Goal: Information Seeking & Learning: Learn about a topic

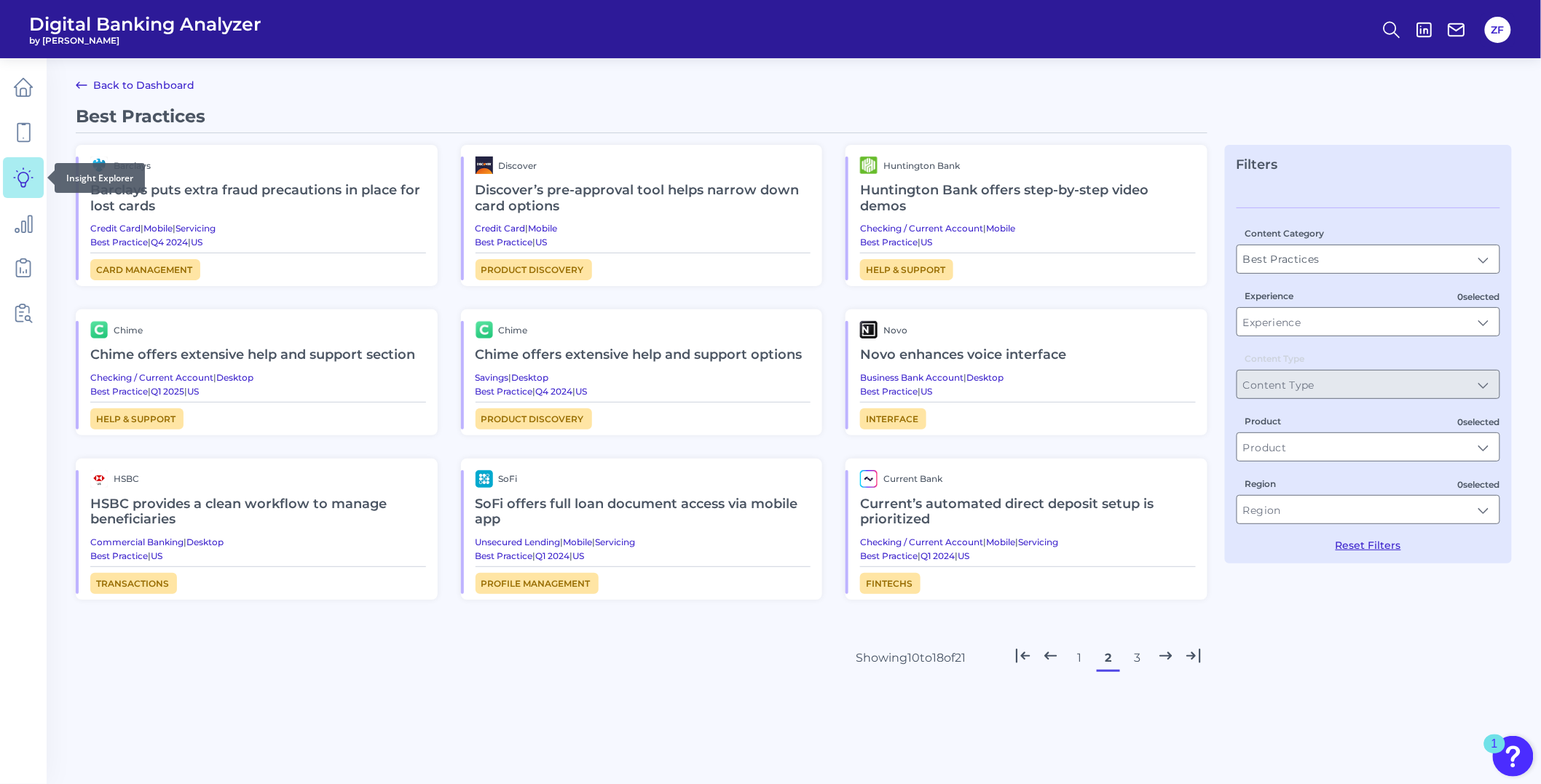
click at [21, 157] on link at bounding box center [24, 177] width 41 height 41
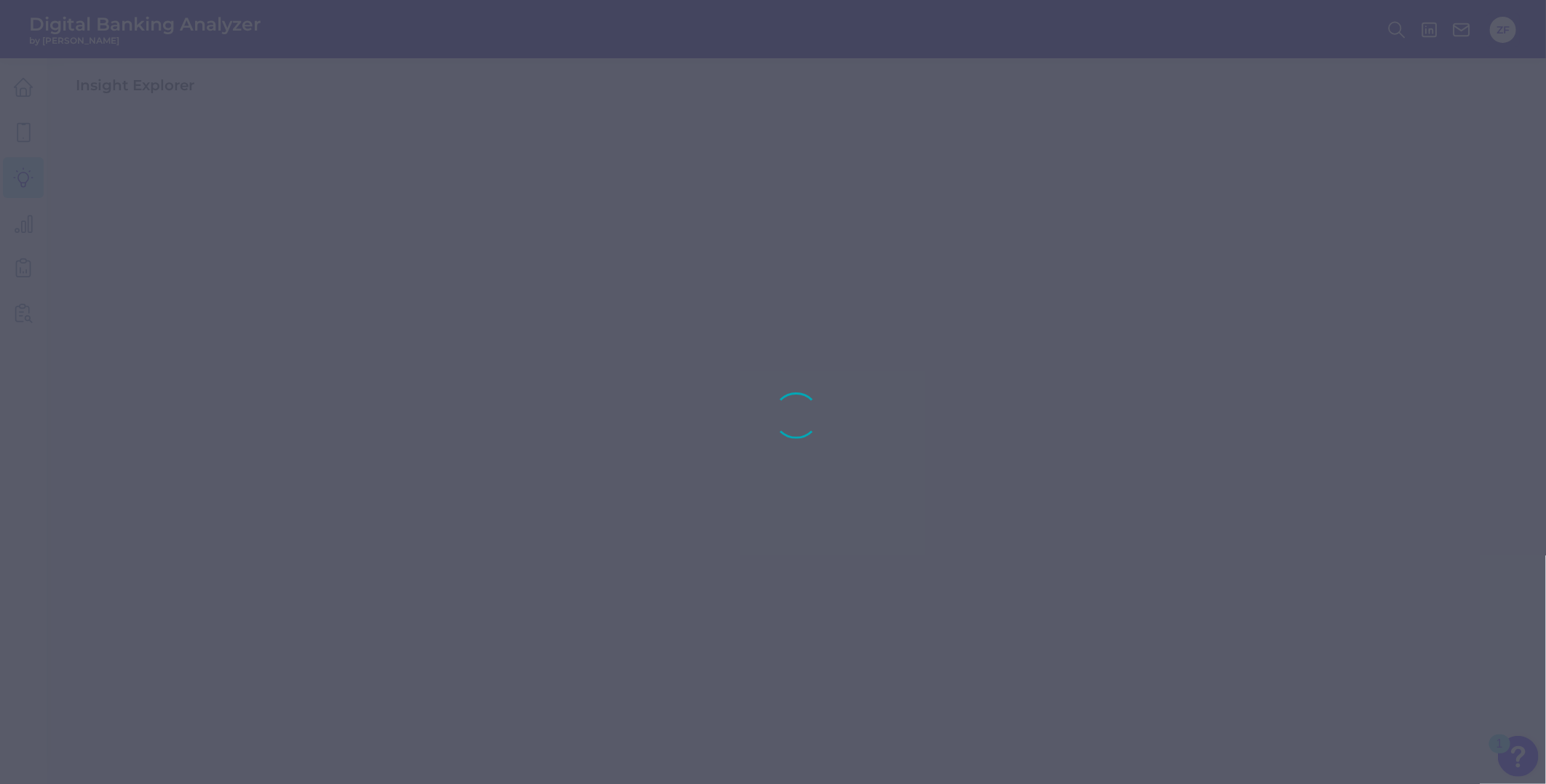
click at [24, 134] on div at bounding box center [773, 392] width 1546 height 784
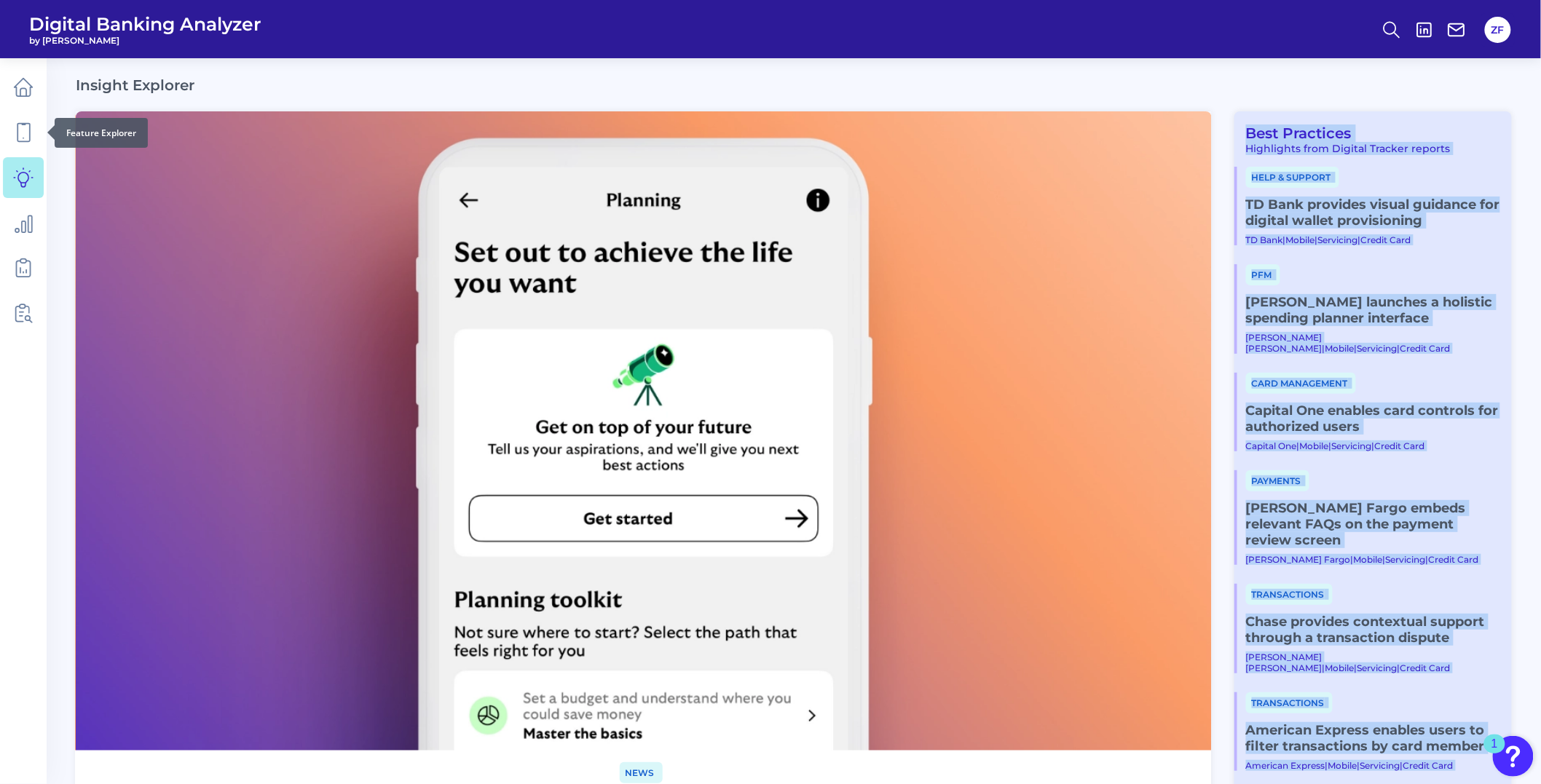
click at [24, 134] on icon at bounding box center [24, 133] width 21 height 21
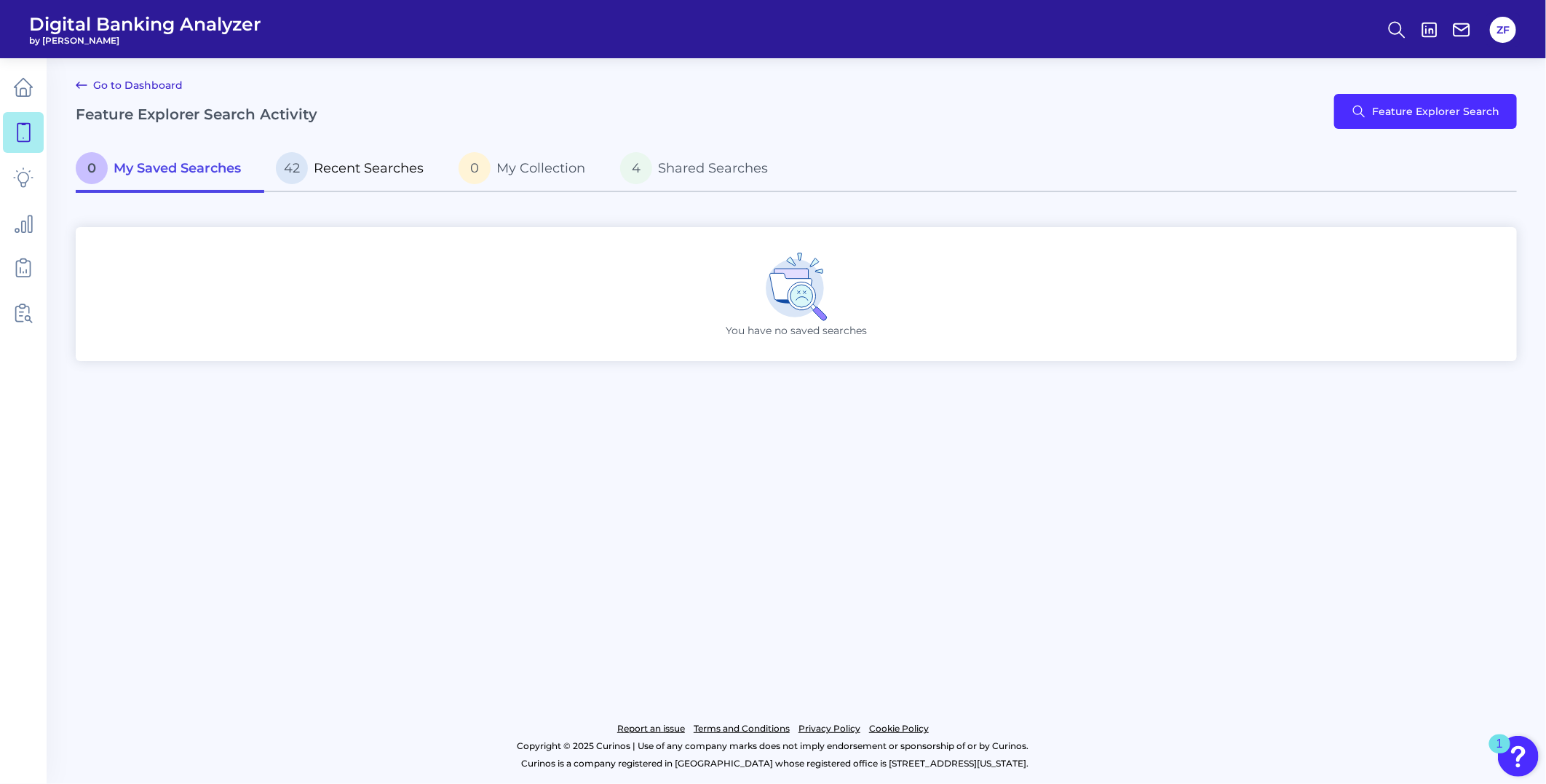
click at [408, 172] on span "Recent Searches" at bounding box center [368, 168] width 110 height 16
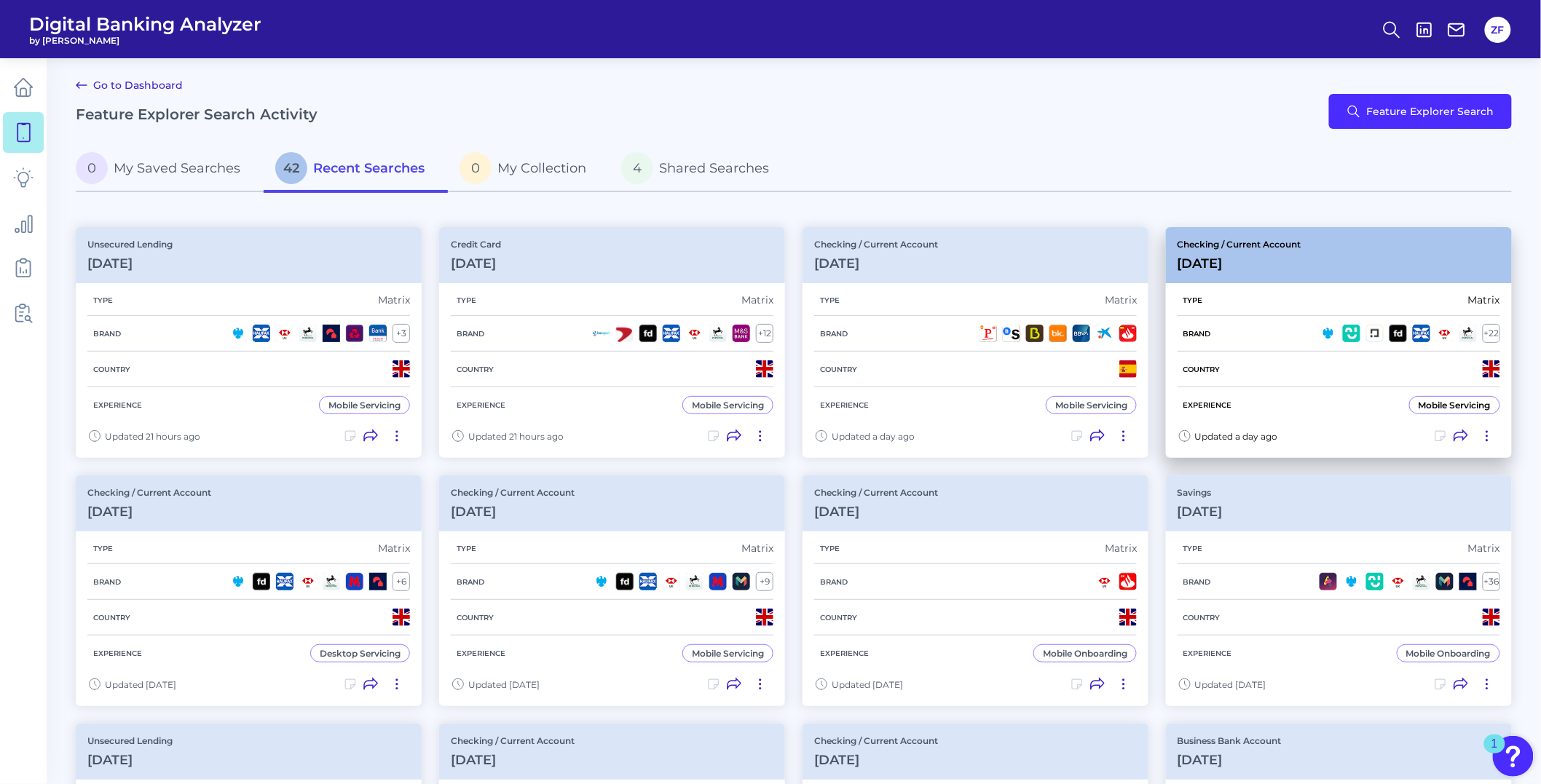
click at [1207, 252] on div "Checking / Current Account [DATE]" at bounding box center [1239, 256] width 124 height 33
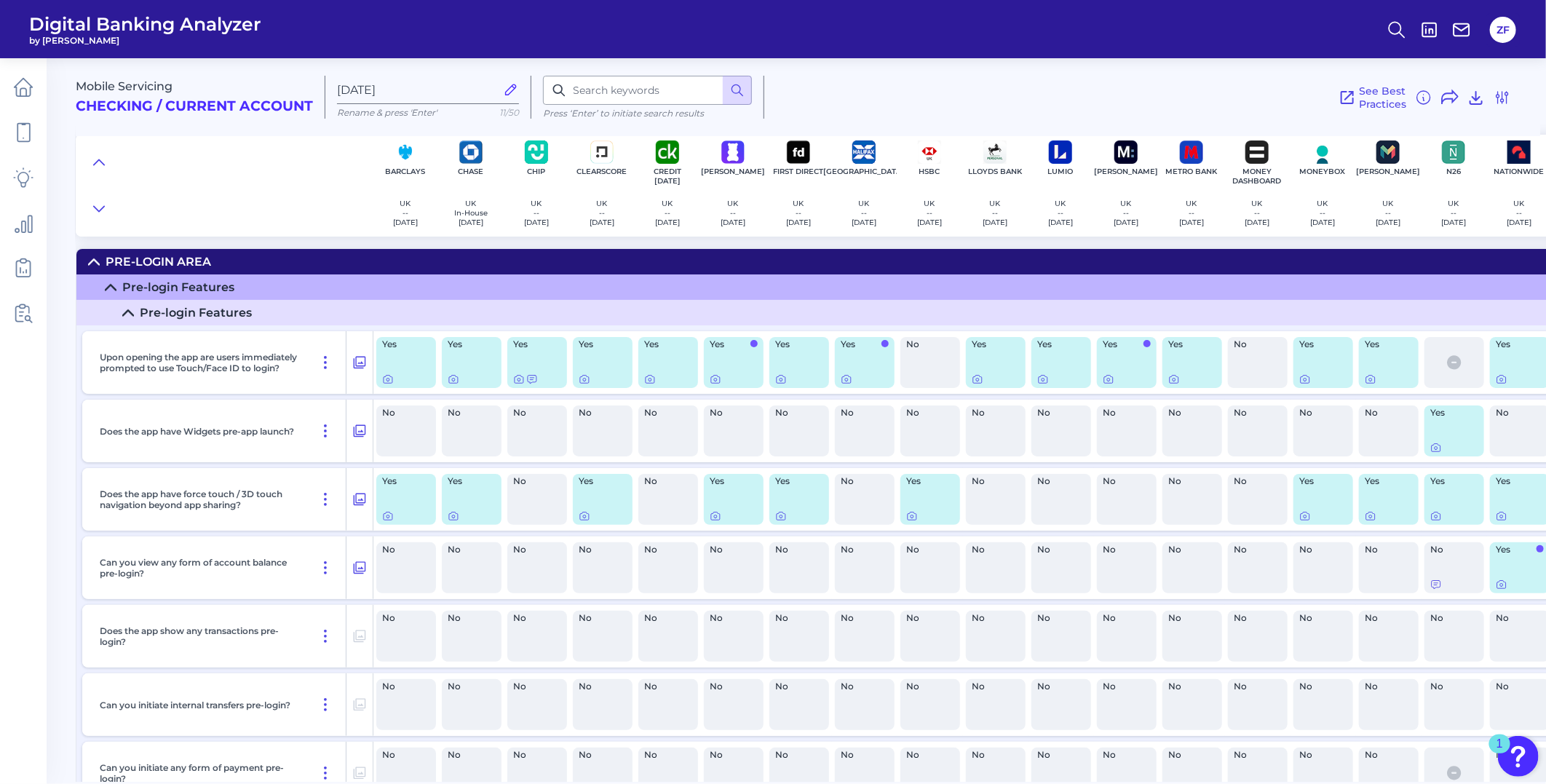
click at [606, 303] on summary "Pre-login Features" at bounding box center [1174, 312] width 2197 height 25
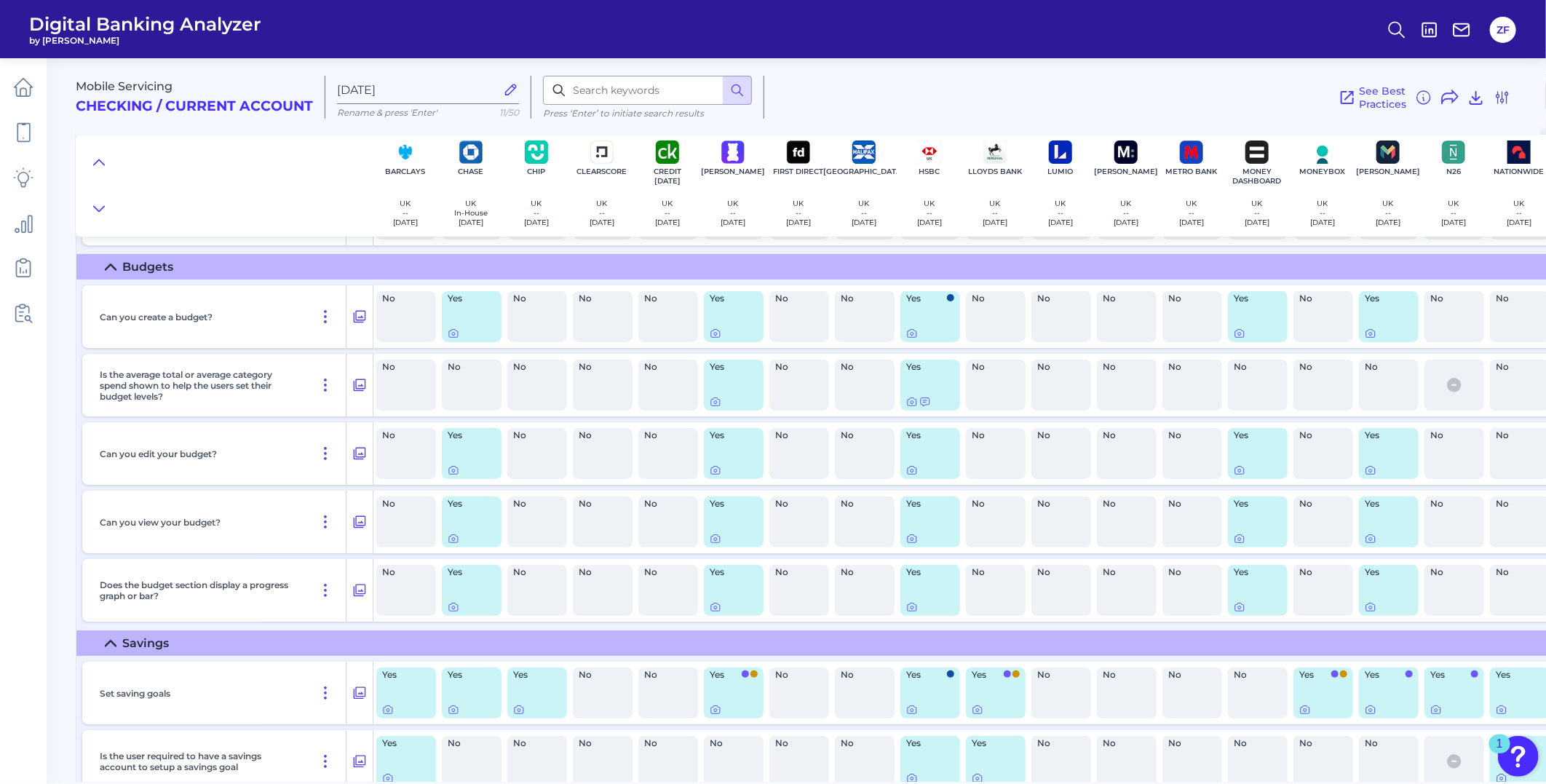
scroll to position [21952, 0]
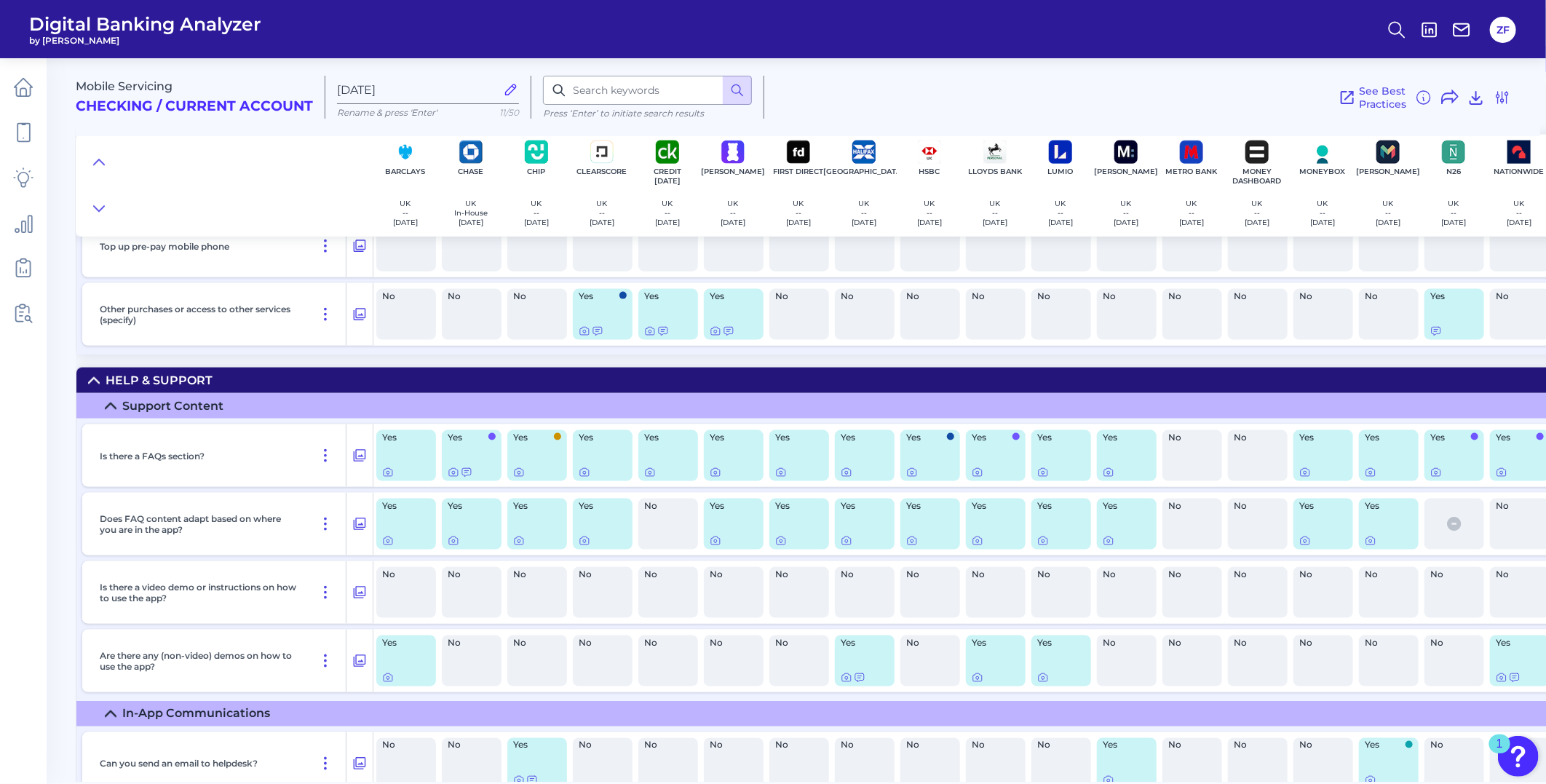
drag, startPoint x: 912, startPoint y: 494, endPoint x: 969, endPoint y: 493, distance: 57.0
click at [912, 481] on div "Yes" at bounding box center [931, 455] width 60 height 51
click at [746, 481] on div "Yes" at bounding box center [734, 455] width 60 height 51
click at [1081, 481] on div "Yes" at bounding box center [1062, 455] width 60 height 51
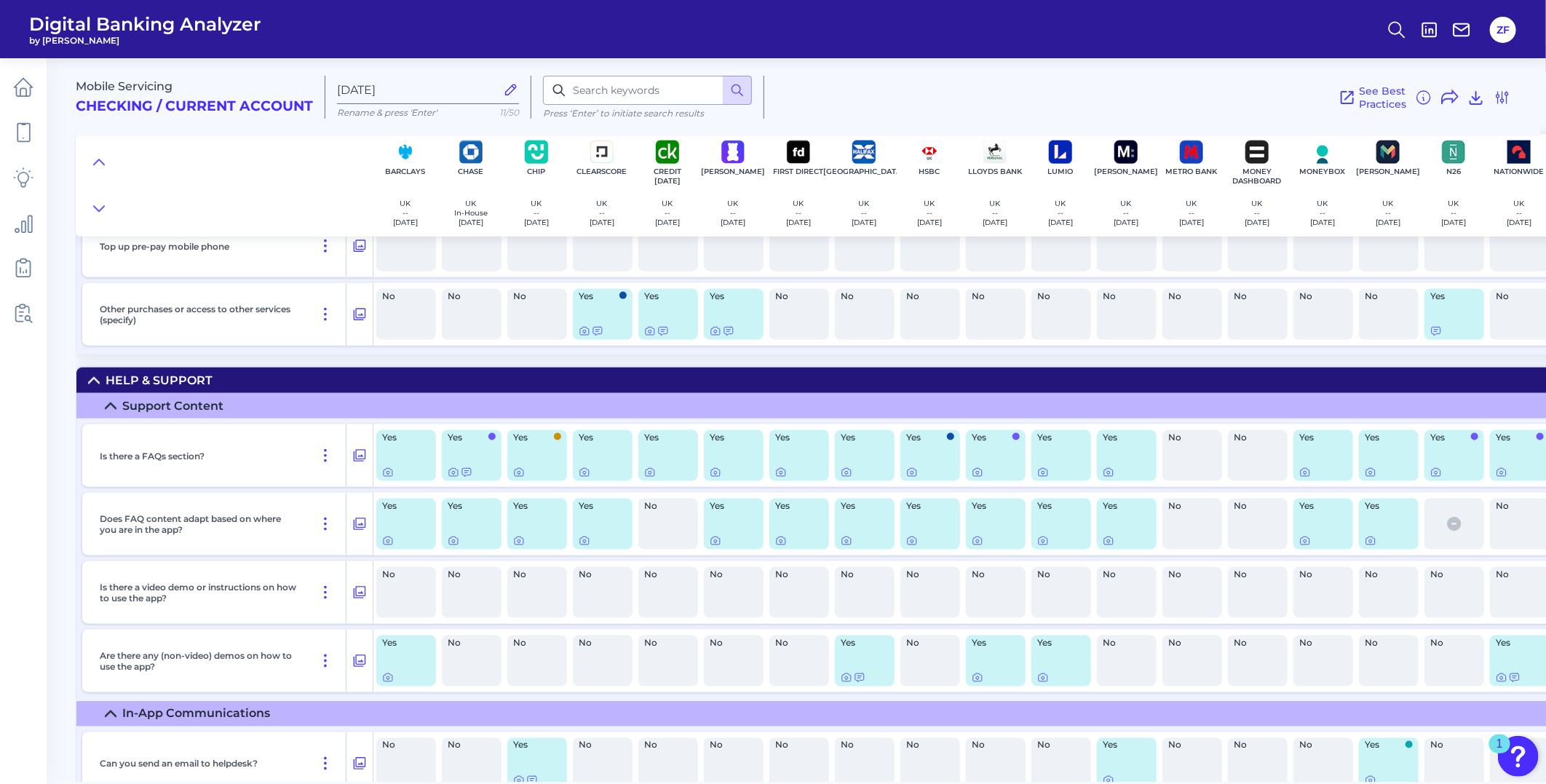
scroll to position [21952, 739]
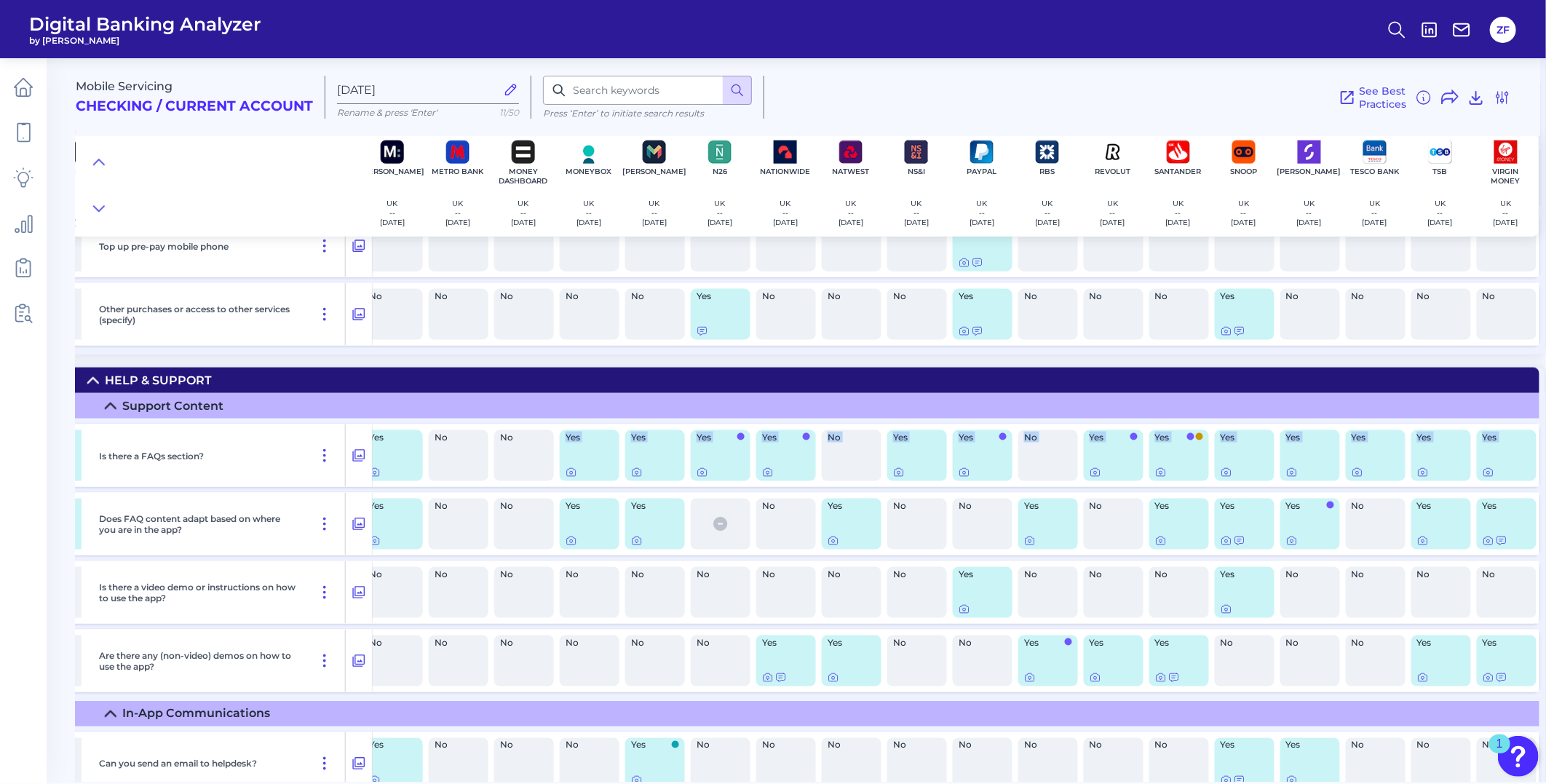
drag, startPoint x: 1249, startPoint y: 482, endPoint x: 1727, endPoint y: 487, distance: 478.0
click at [1540, 487] on html "Digital Banking Analyzer by Curinos ZF Mobile Servicing Checking / Current Acco…" at bounding box center [773, 392] width 1546 height 784
click at [1212, 485] on div "Yes" at bounding box center [1245, 455] width 65 height 62
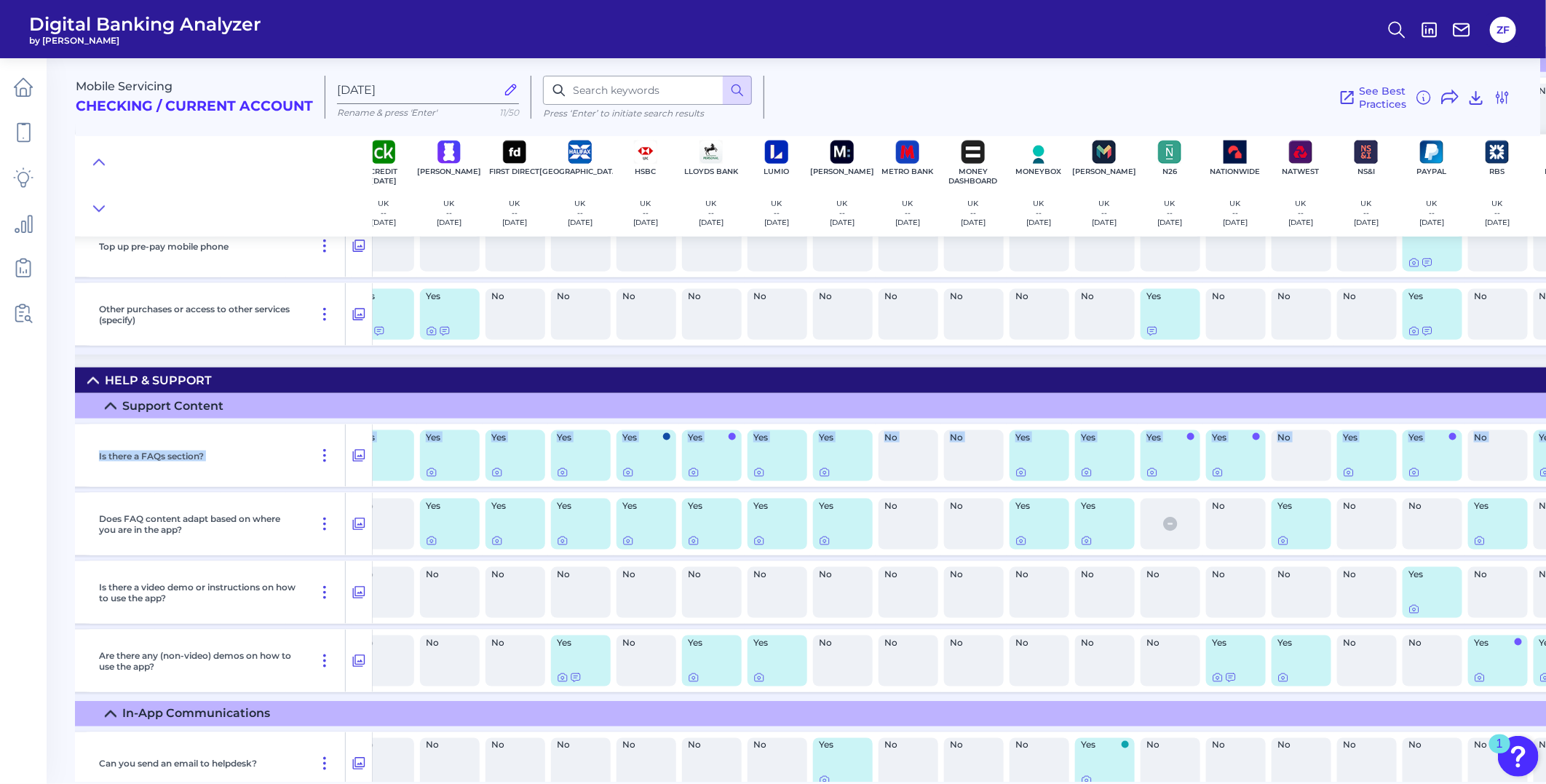
drag, startPoint x: 1117, startPoint y: 498, endPoint x: -99, endPoint y: 492, distance: 1216.0
click at [0, 492] on html "Digital Banking Analyzer by Curinos ZF Mobile Servicing Checking / Current Acco…" at bounding box center [773, 392] width 1546 height 784
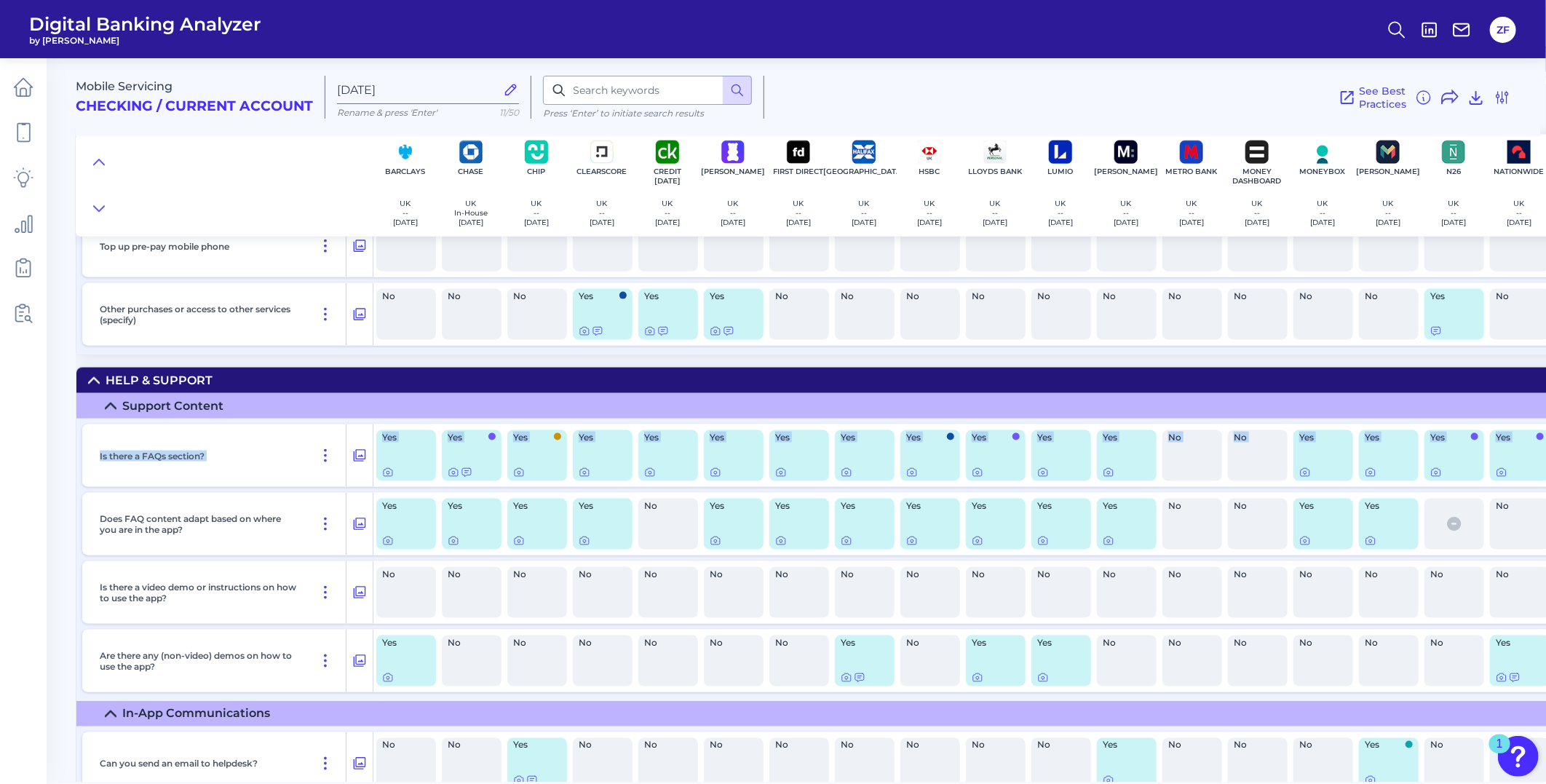
click at [527, 480] on div "Yes" at bounding box center [537, 455] width 60 height 51
click at [463, 502] on div at bounding box center [466, 496] width 14 height 14
click at [468, 478] on icon at bounding box center [466, 472] width 12 height 12
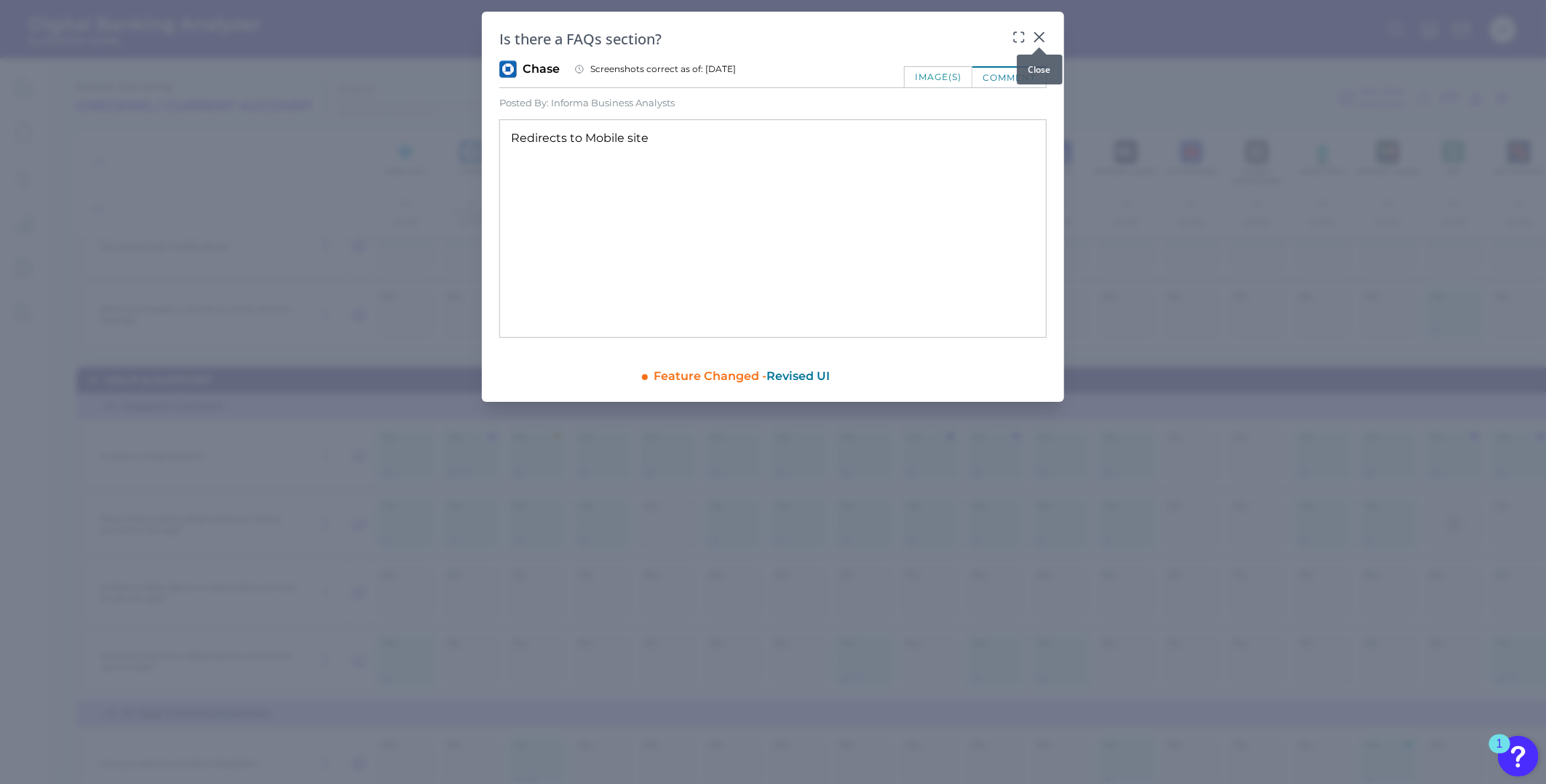
click at [1044, 37] on icon at bounding box center [1040, 37] width 14 height 14
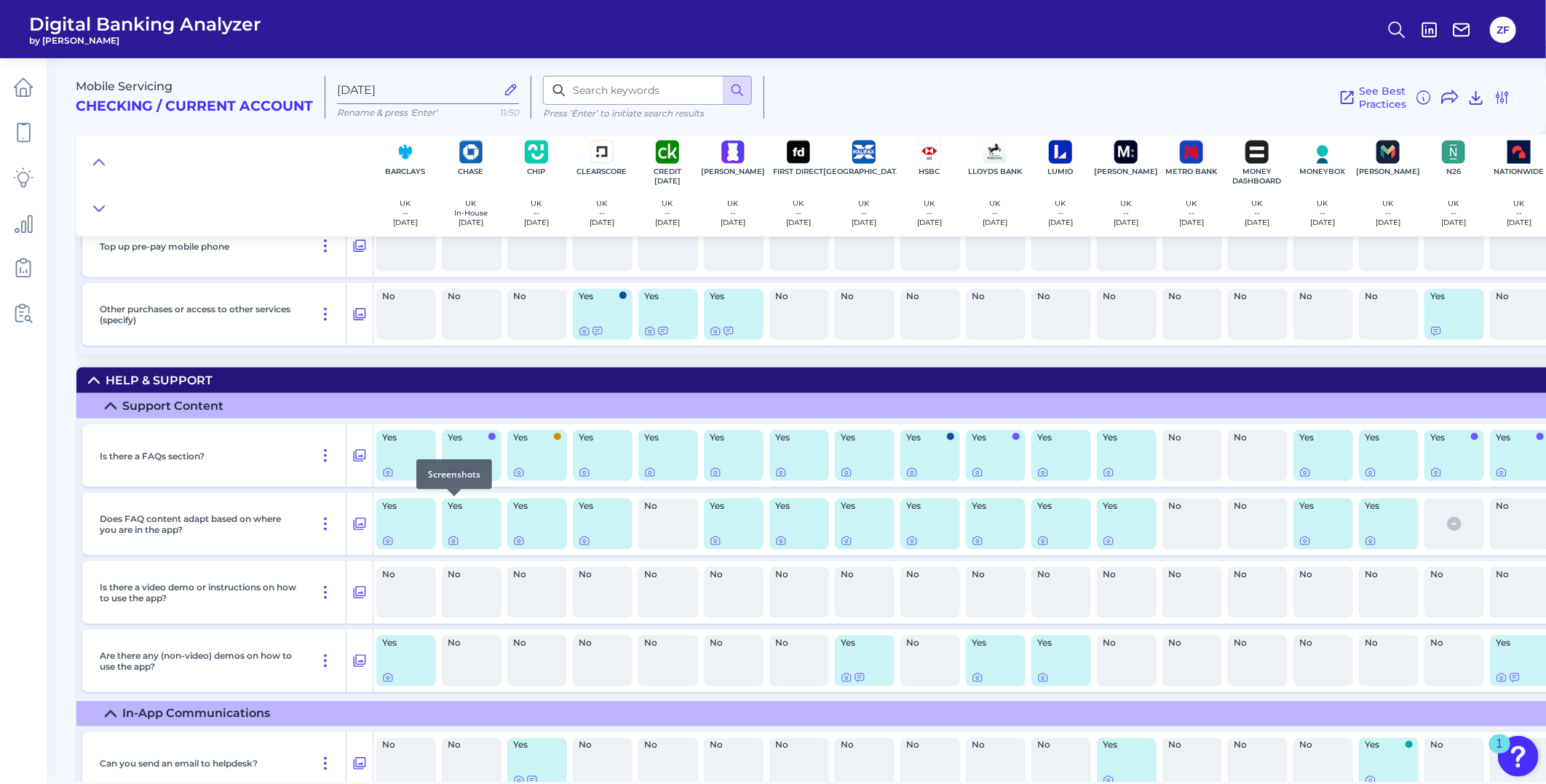
click at [451, 478] on icon at bounding box center [454, 472] width 12 height 12
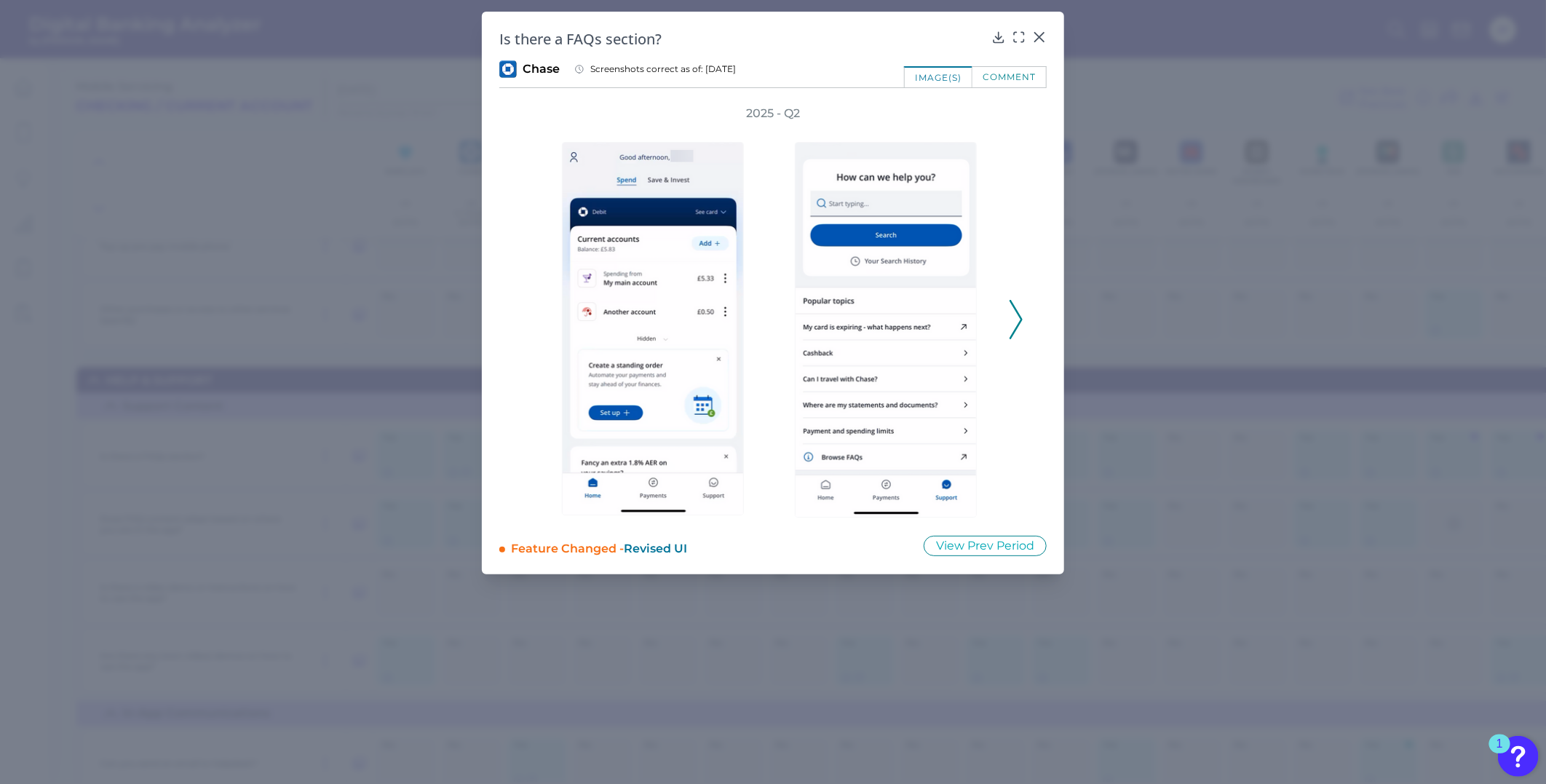
click at [1014, 307] on polyline at bounding box center [1016, 319] width 11 height 37
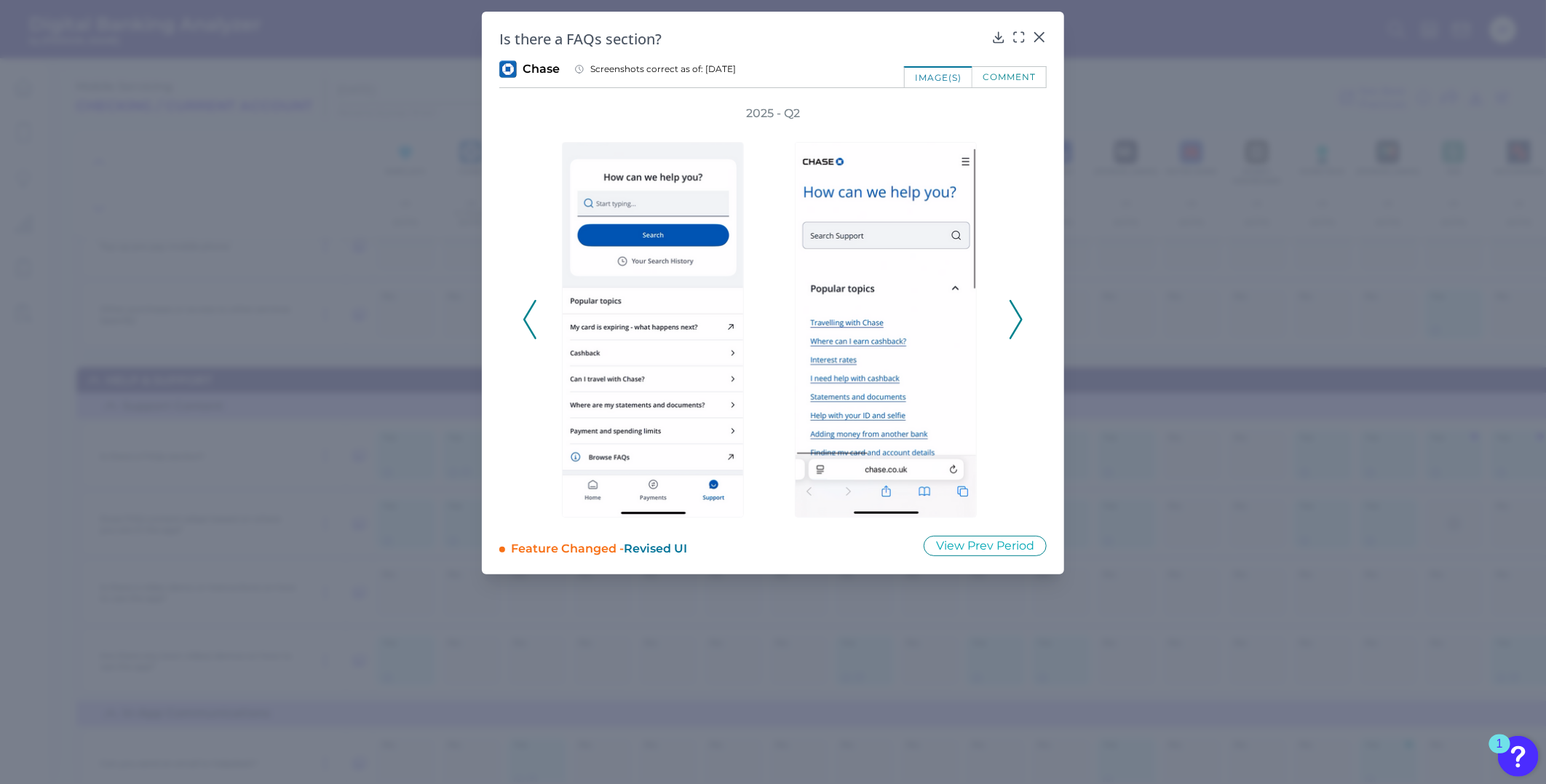
click at [1014, 307] on polyline at bounding box center [1016, 319] width 11 height 37
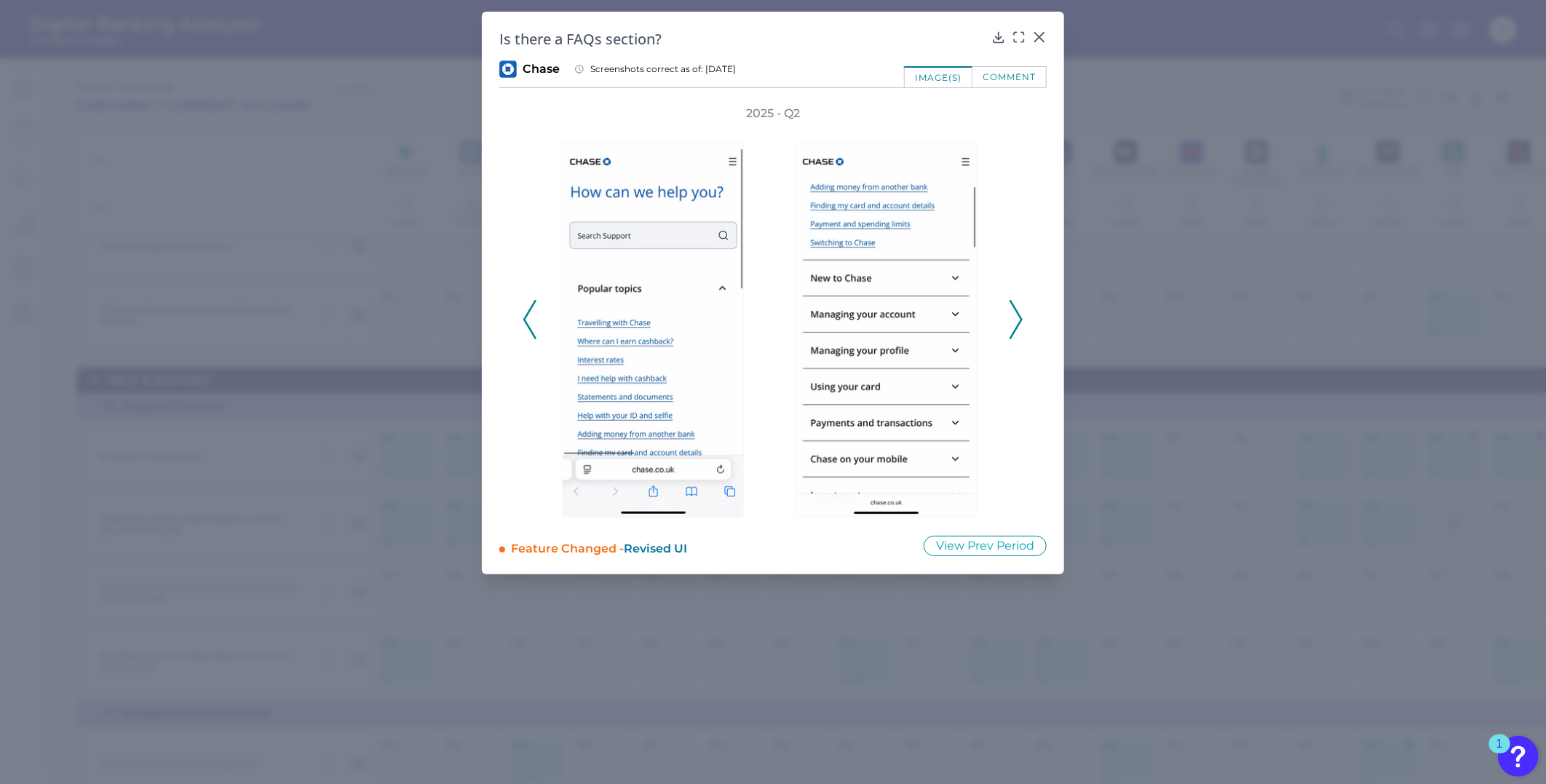
click at [1014, 307] on polyline at bounding box center [1016, 319] width 11 height 37
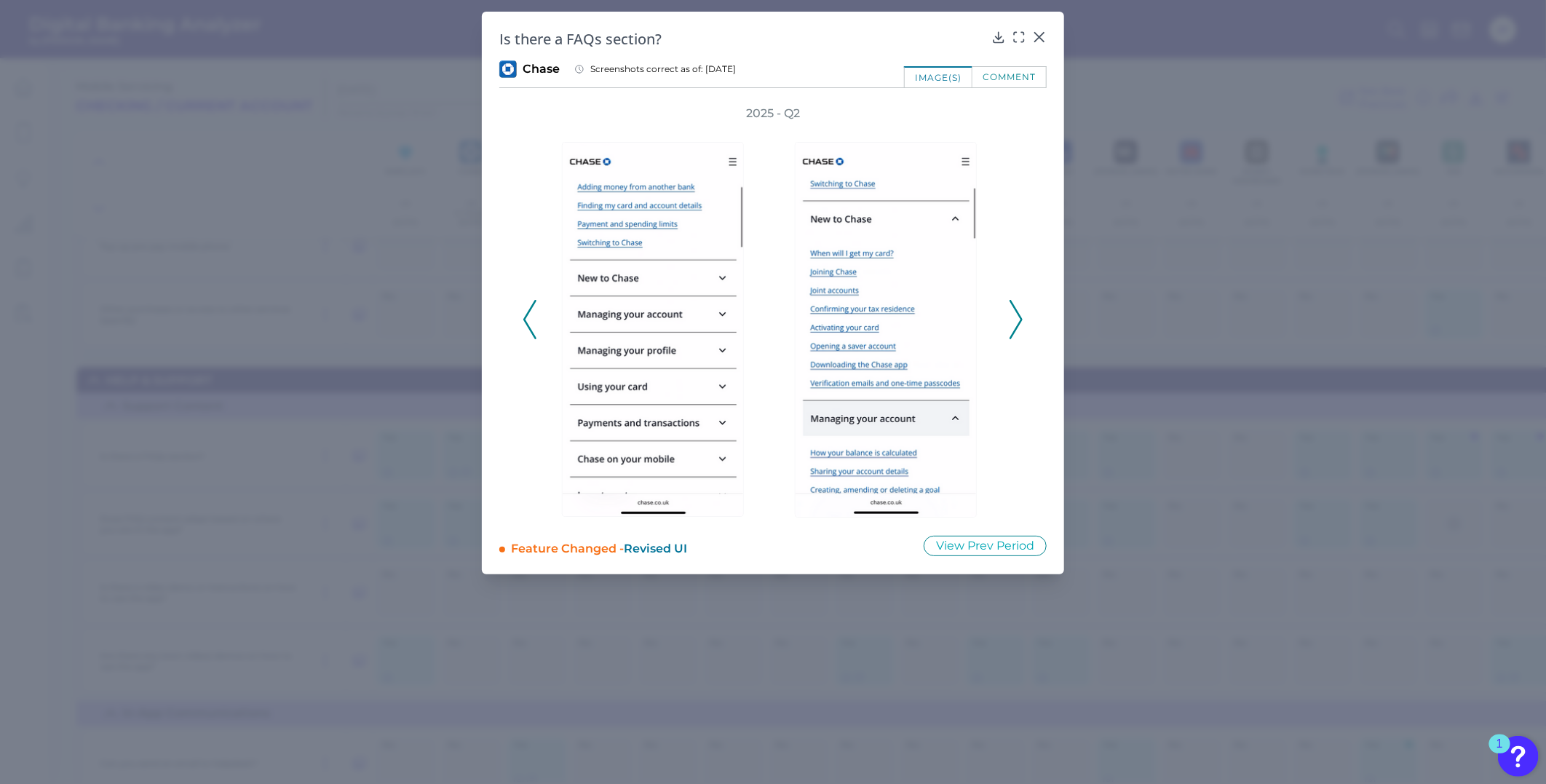
click at [1014, 307] on polyline at bounding box center [1016, 319] width 11 height 37
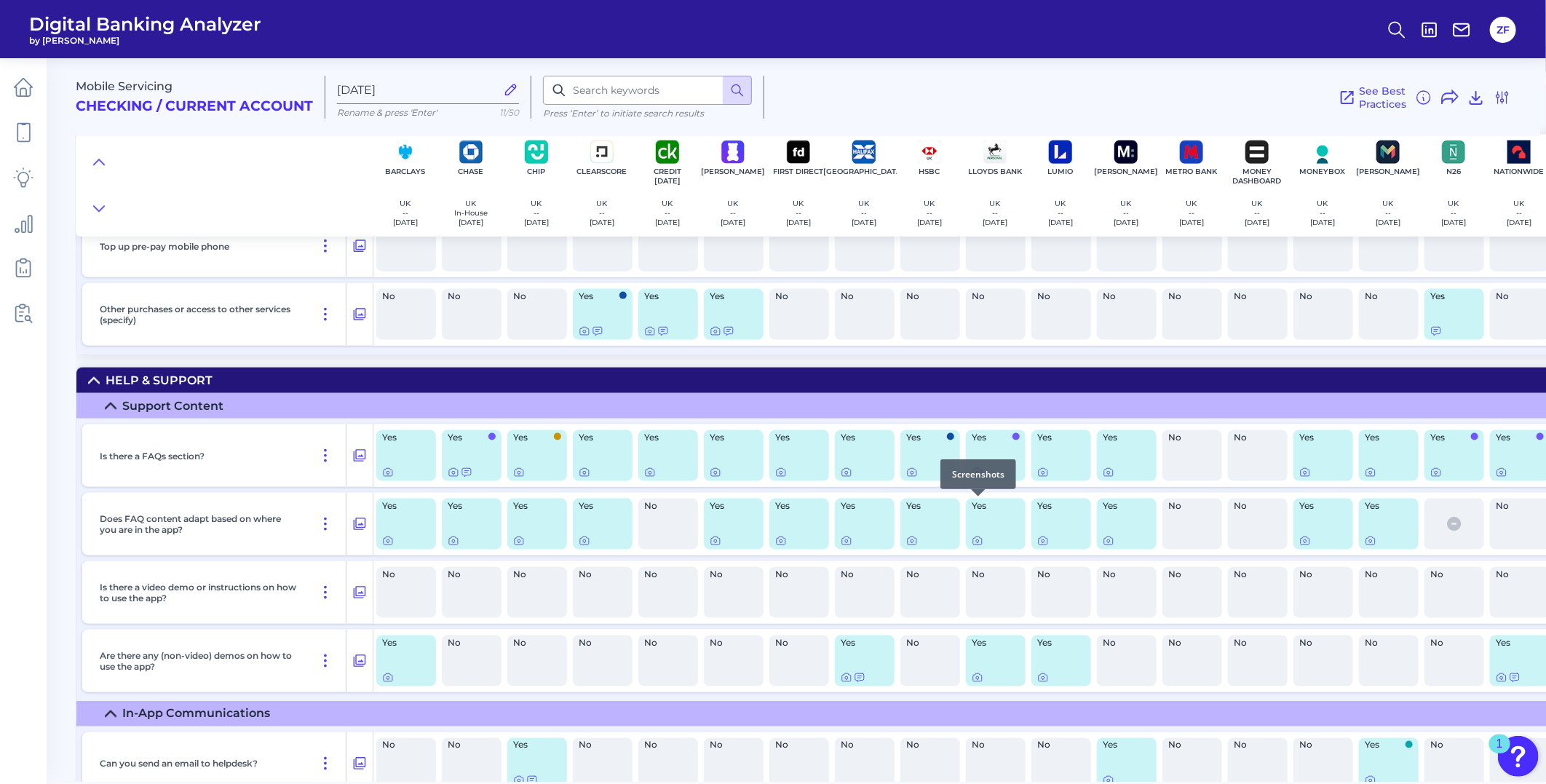
click at [977, 478] on icon at bounding box center [977, 472] width 12 height 12
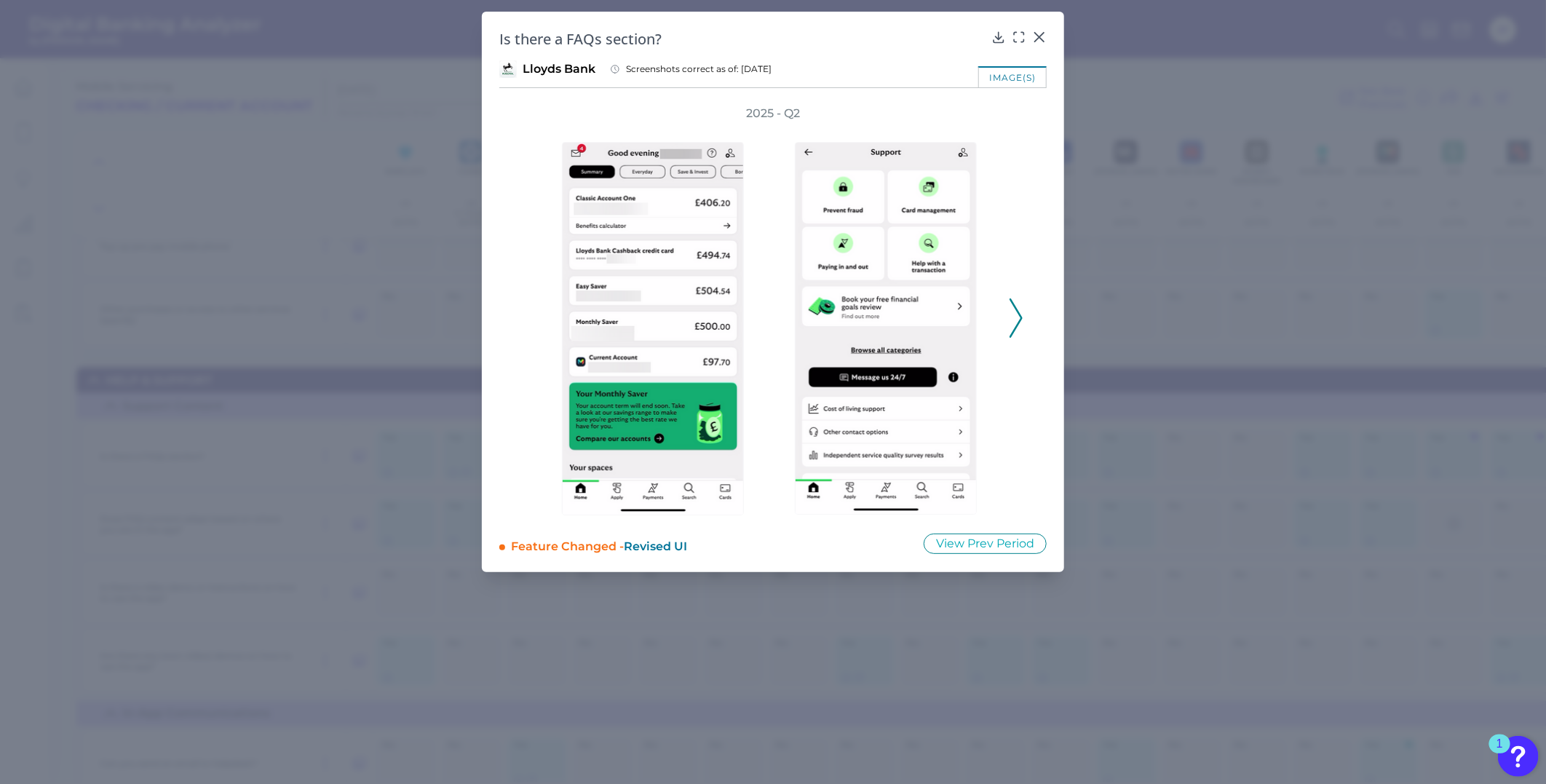
click at [1027, 312] on div "2025 - Q2" at bounding box center [773, 311] width 547 height 410
click at [1007, 315] on div "2025 - Q2" at bounding box center [773, 311] width 501 height 410
click at [1010, 315] on icon at bounding box center [1016, 318] width 13 height 39
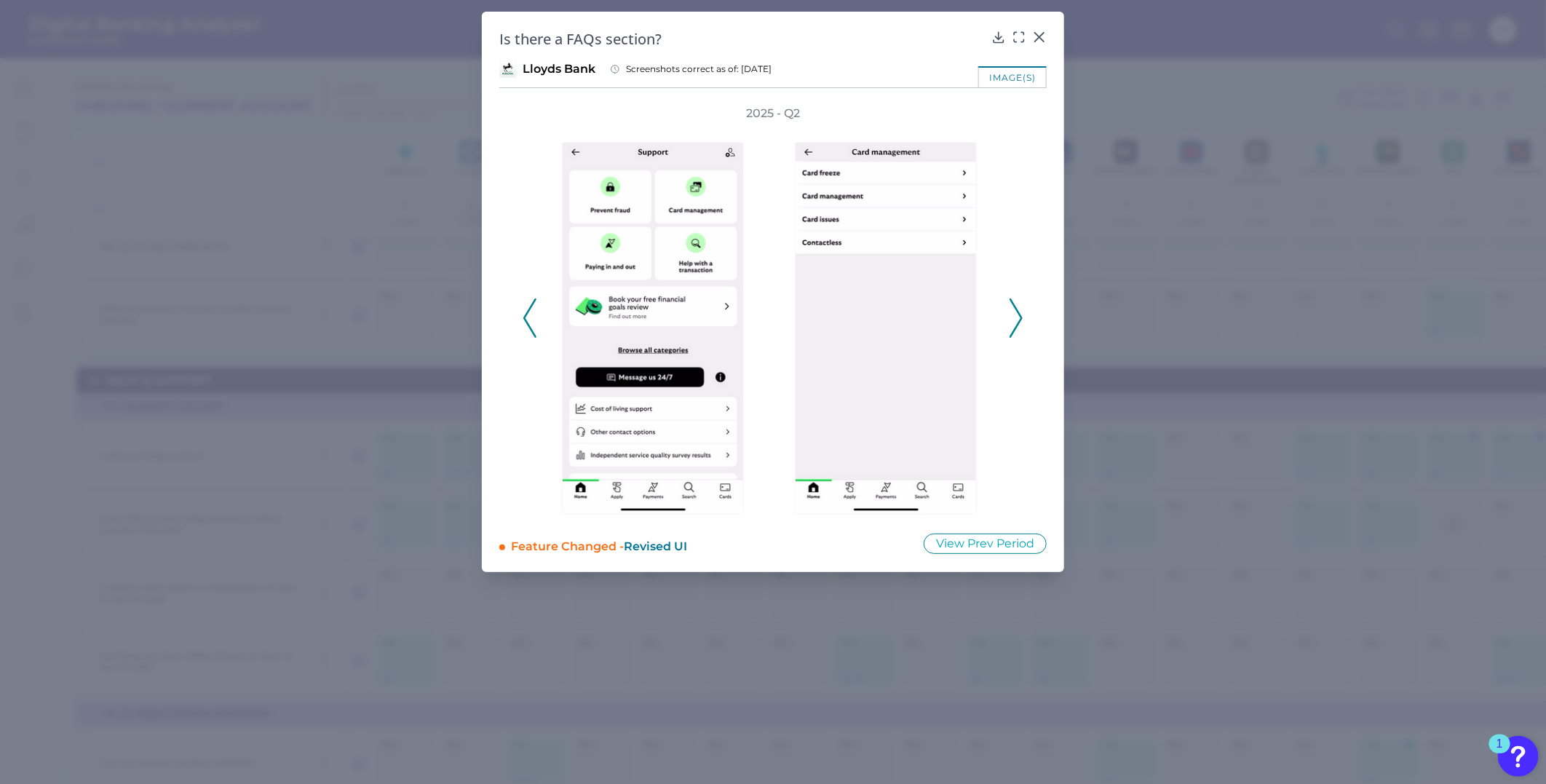
click at [1010, 315] on icon at bounding box center [1016, 318] width 13 height 39
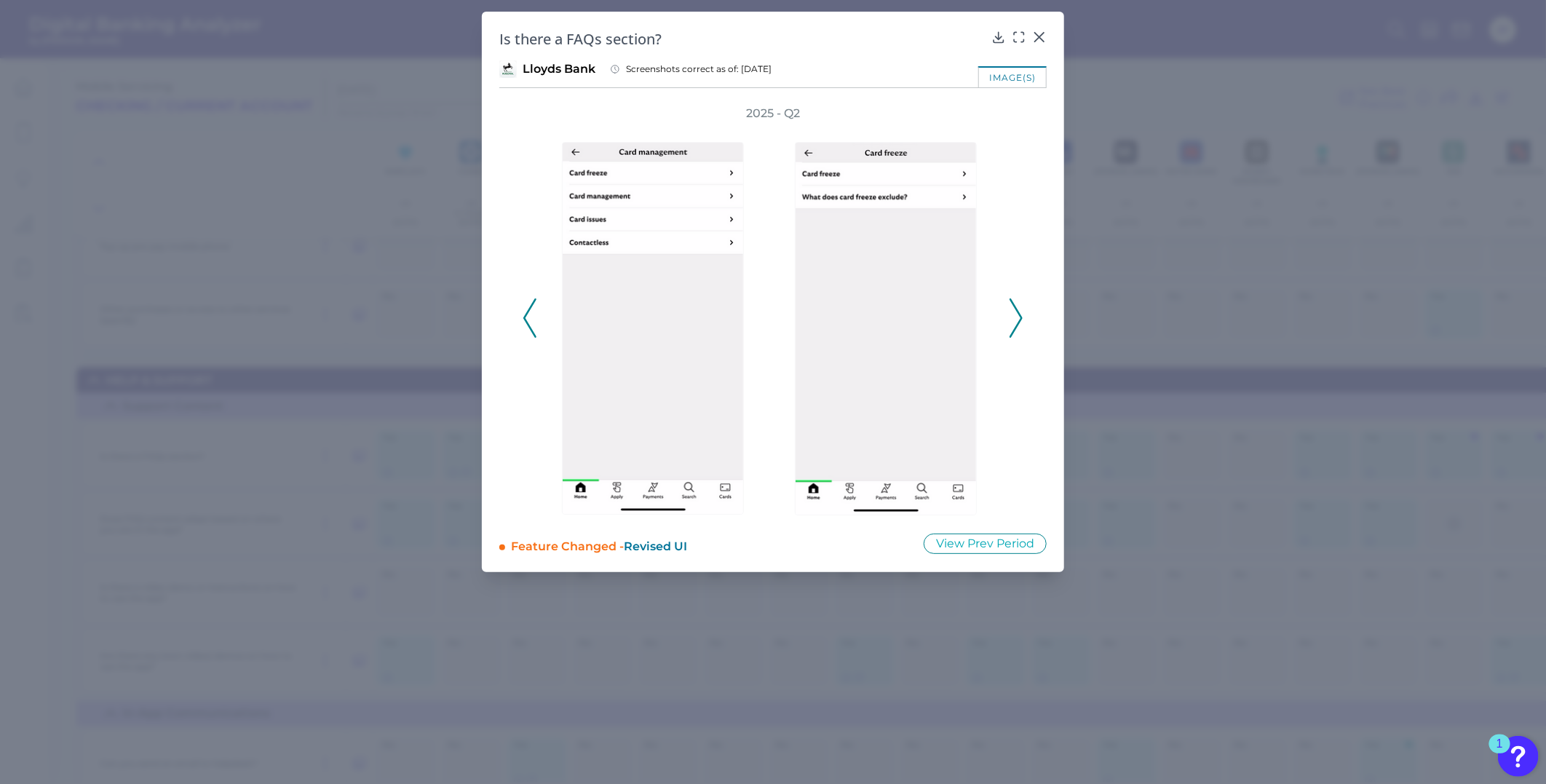
click at [1010, 315] on icon at bounding box center [1016, 318] width 13 height 39
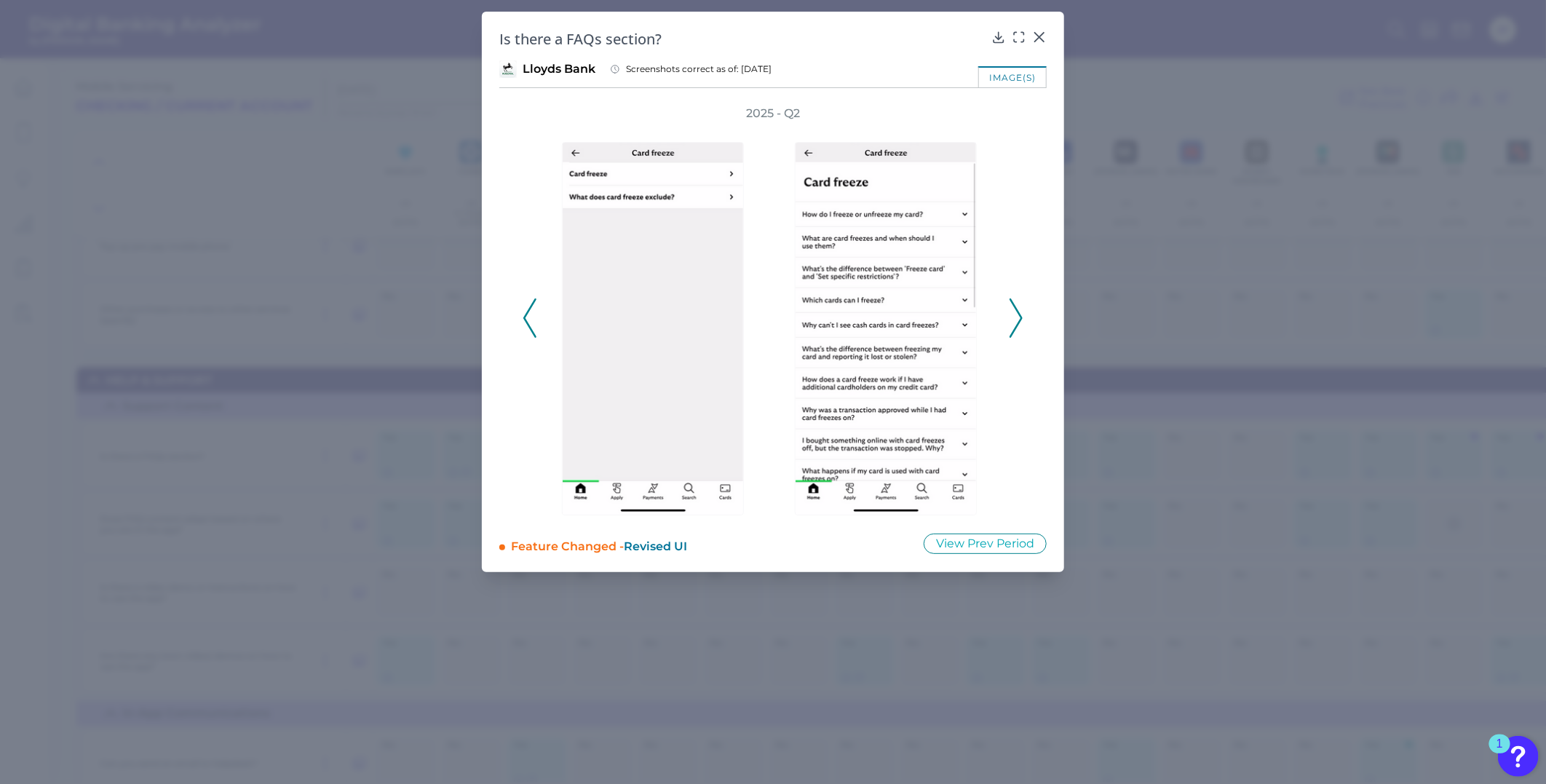
click at [1010, 315] on icon at bounding box center [1016, 318] width 13 height 39
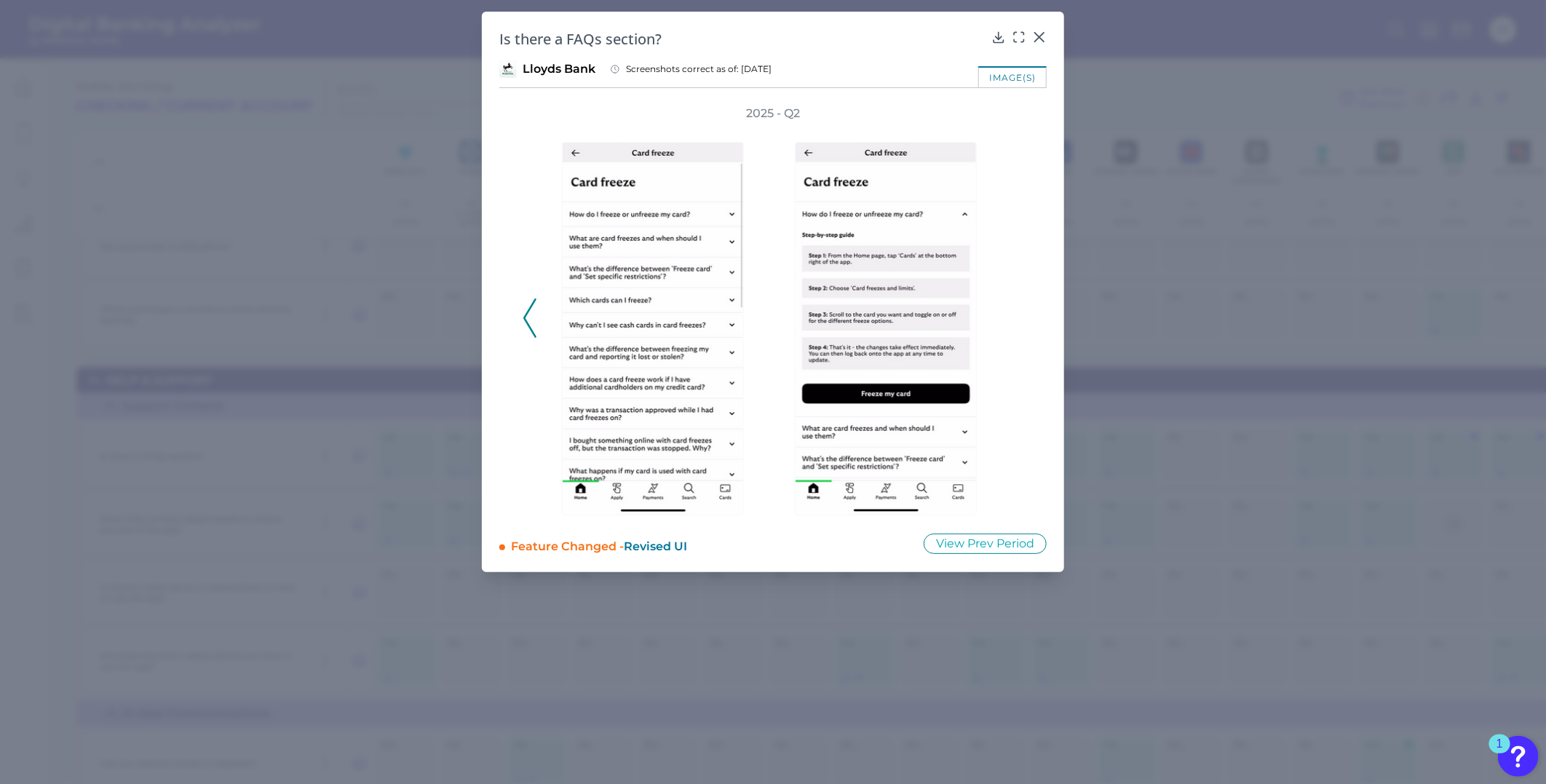
click at [1010, 315] on div "2025 - Q2" at bounding box center [773, 311] width 501 height 410
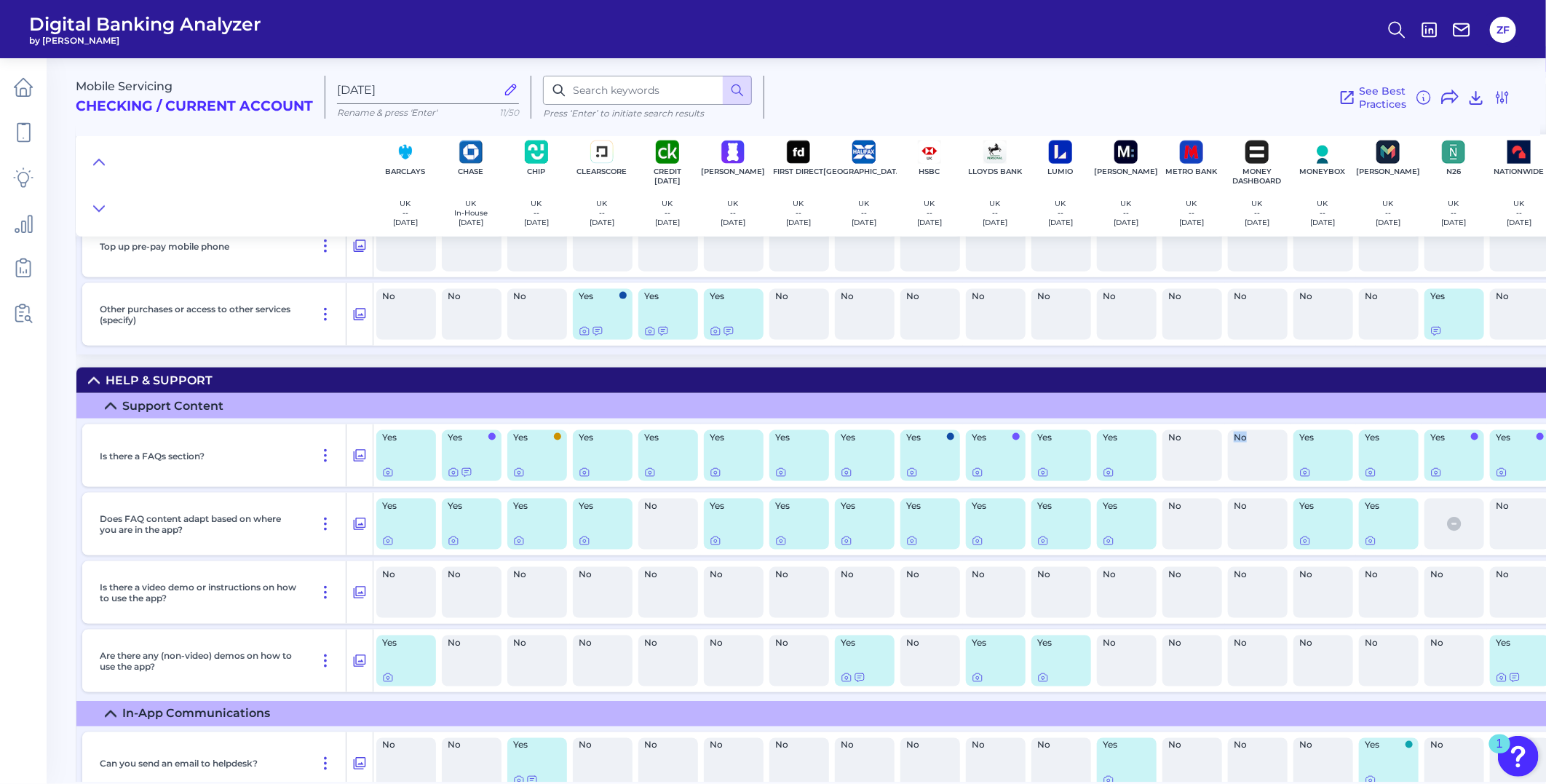
drag, startPoint x: 1209, startPoint y: 483, endPoint x: 1267, endPoint y: 480, distance: 58.1
click at [1263, 482] on div "Is there a FAQs section? Yes Yes Yes Yes Yes Yes Yes Yes Yes Yes Yes Yes No No …" at bounding box center [1178, 455] width 2191 height 62
click at [1370, 502] on body "Digital Banking Analyzer by Curinos ZF Mobile Servicing Checking / Current Acco…" at bounding box center [773, 392] width 1546 height 784
click at [1365, 478] on icon at bounding box center [1370, 472] width 12 height 12
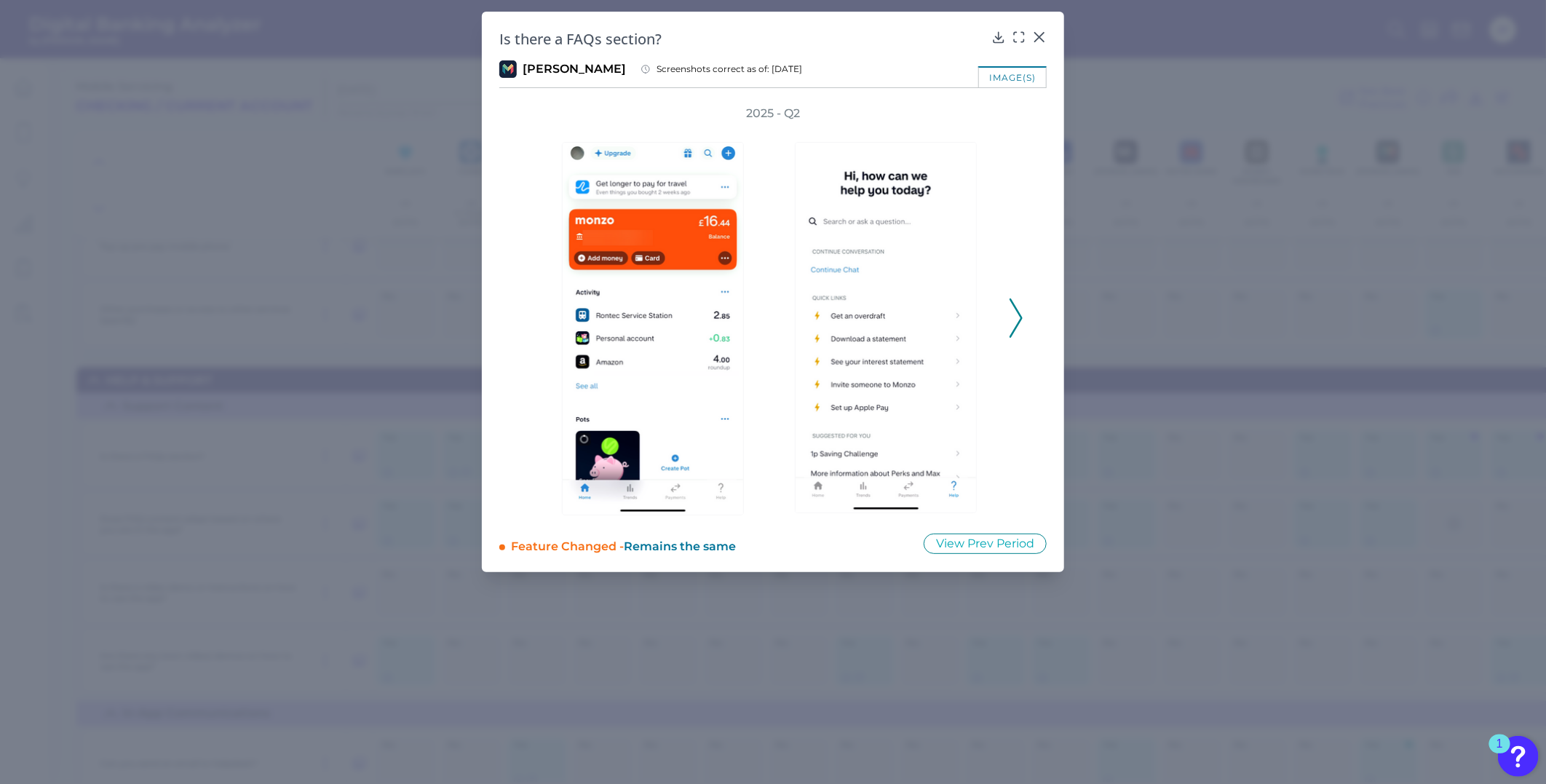
click at [1027, 318] on div "2025 - Q2" at bounding box center [773, 311] width 547 height 410
click at [1013, 313] on icon at bounding box center [1016, 318] width 13 height 39
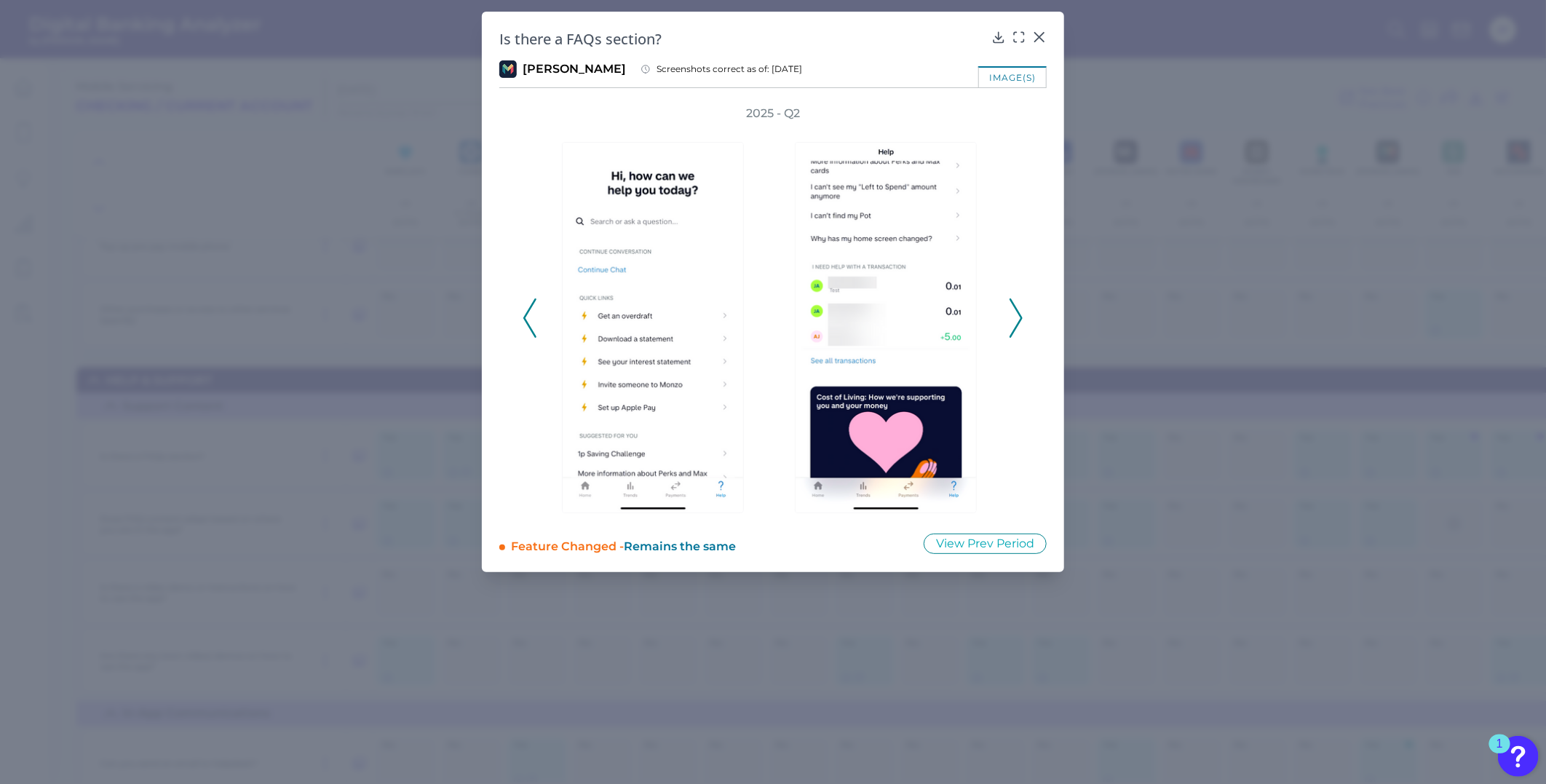
click at [1013, 313] on icon at bounding box center [1016, 318] width 13 height 39
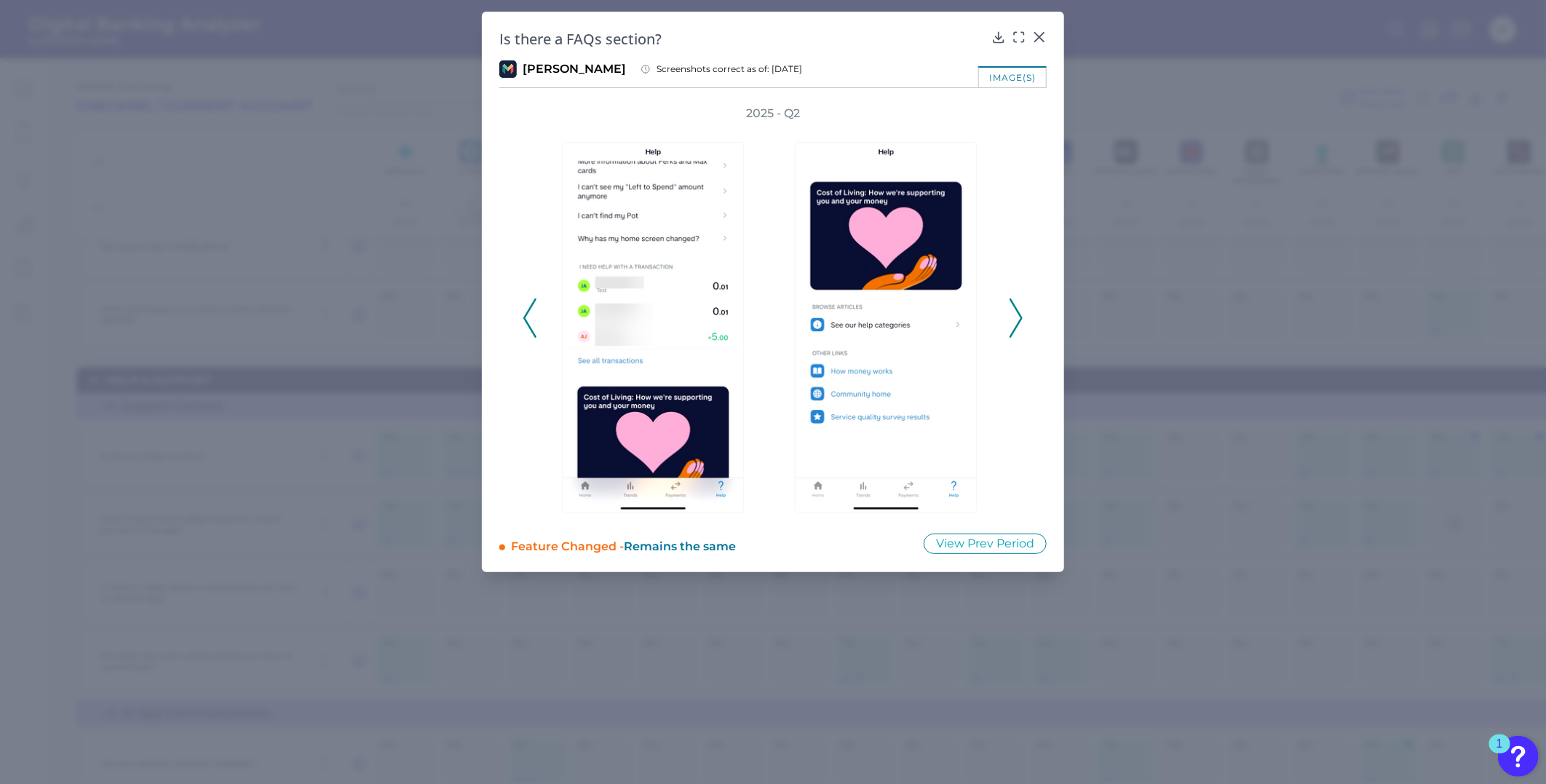
click at [1013, 313] on icon at bounding box center [1016, 318] width 13 height 39
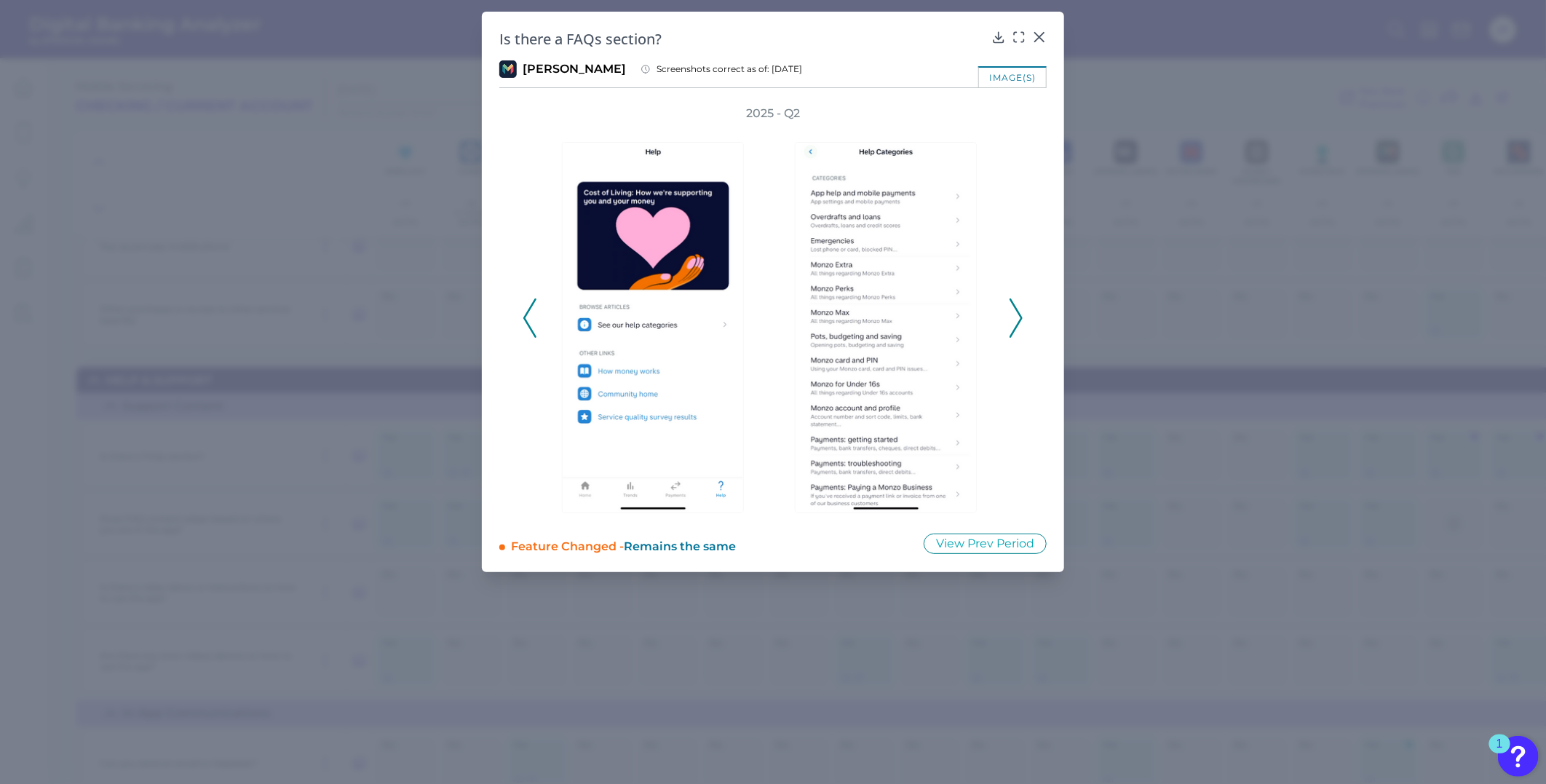
click at [1013, 313] on icon at bounding box center [1016, 318] width 13 height 39
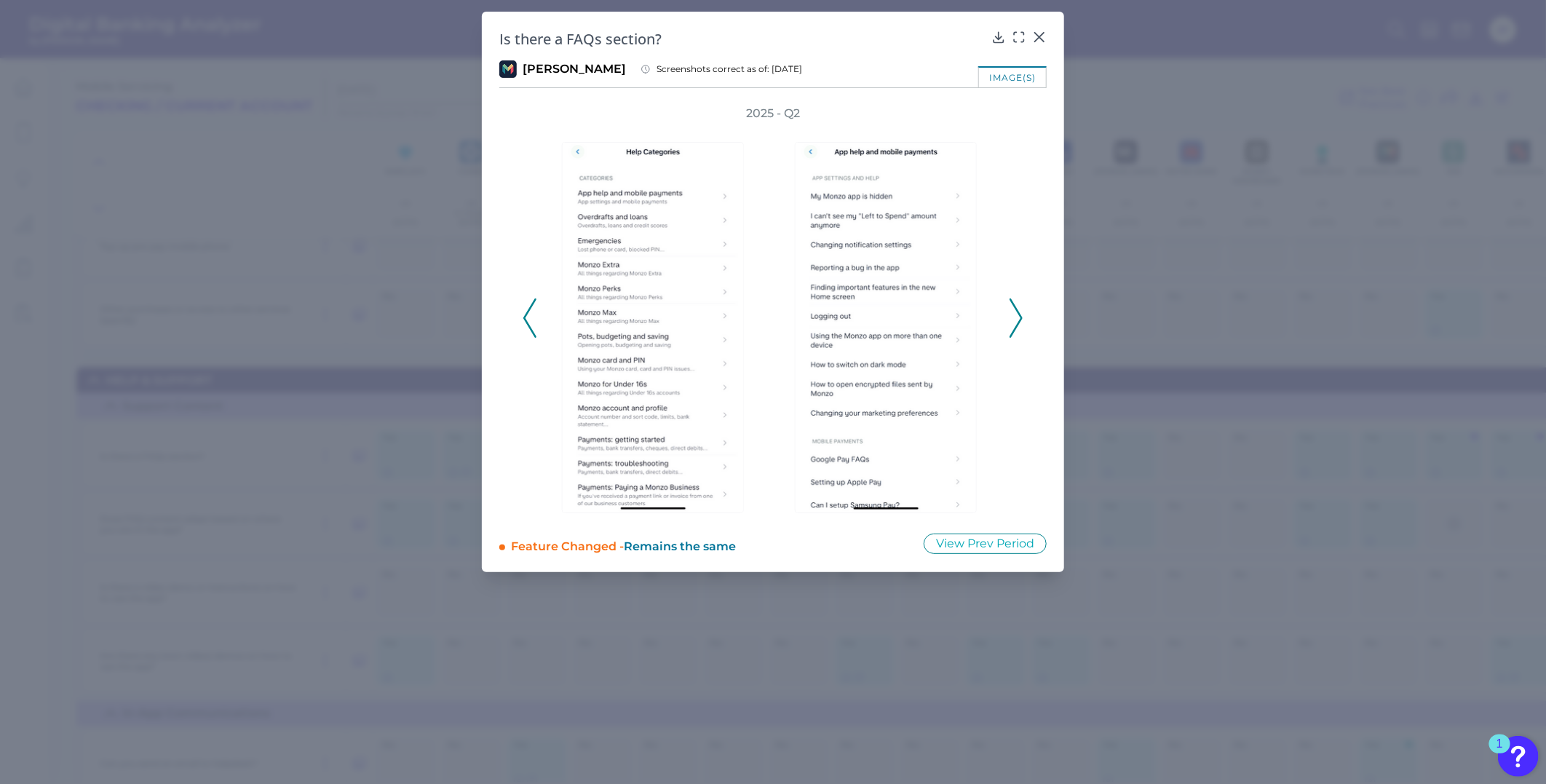
click at [1013, 313] on icon at bounding box center [1016, 318] width 13 height 39
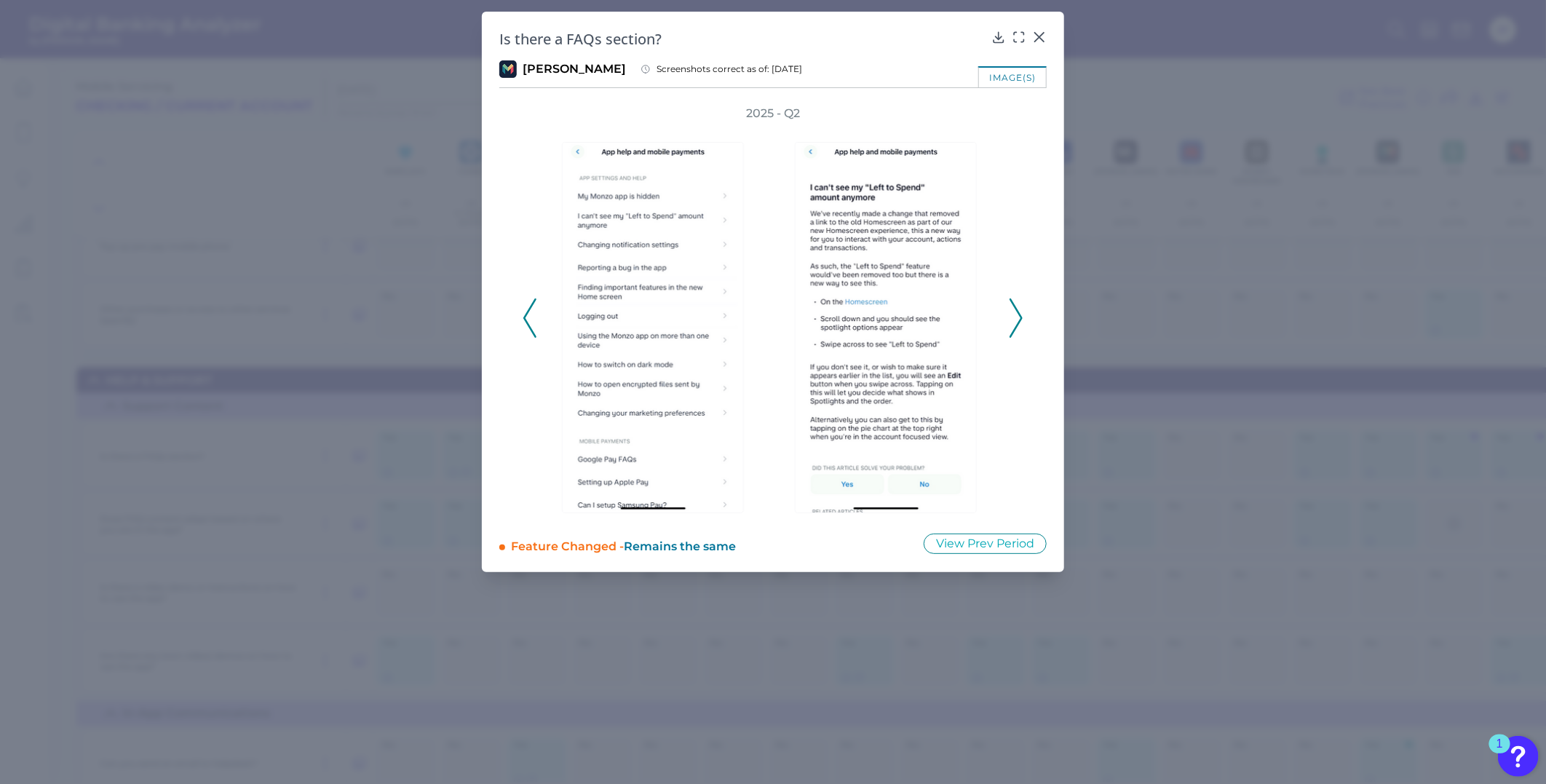
click at [1013, 313] on icon at bounding box center [1016, 318] width 13 height 39
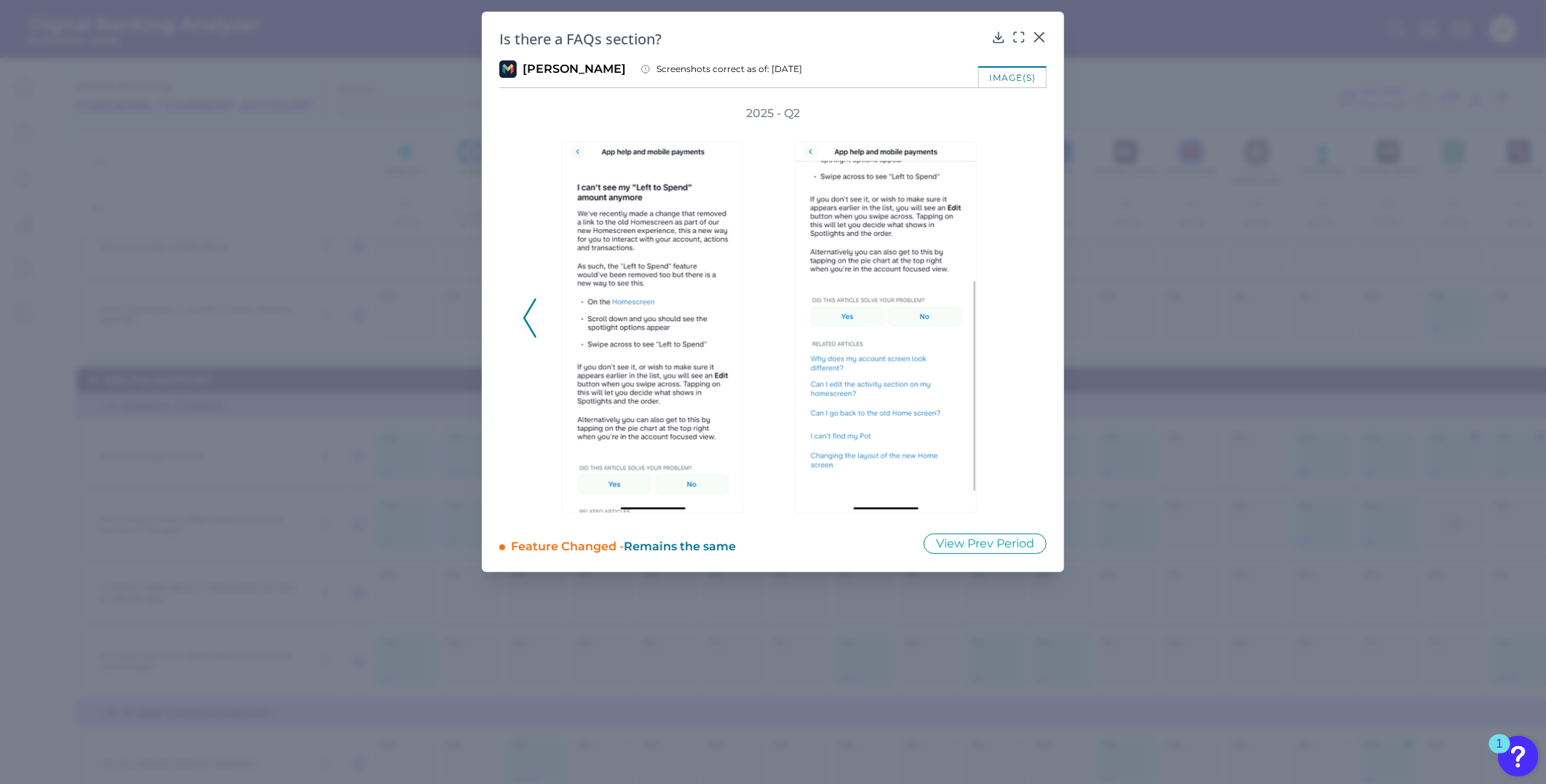
click at [1013, 313] on div "2025 - Q2" at bounding box center [773, 311] width 501 height 410
click at [535, 320] on icon at bounding box center [530, 318] width 13 height 39
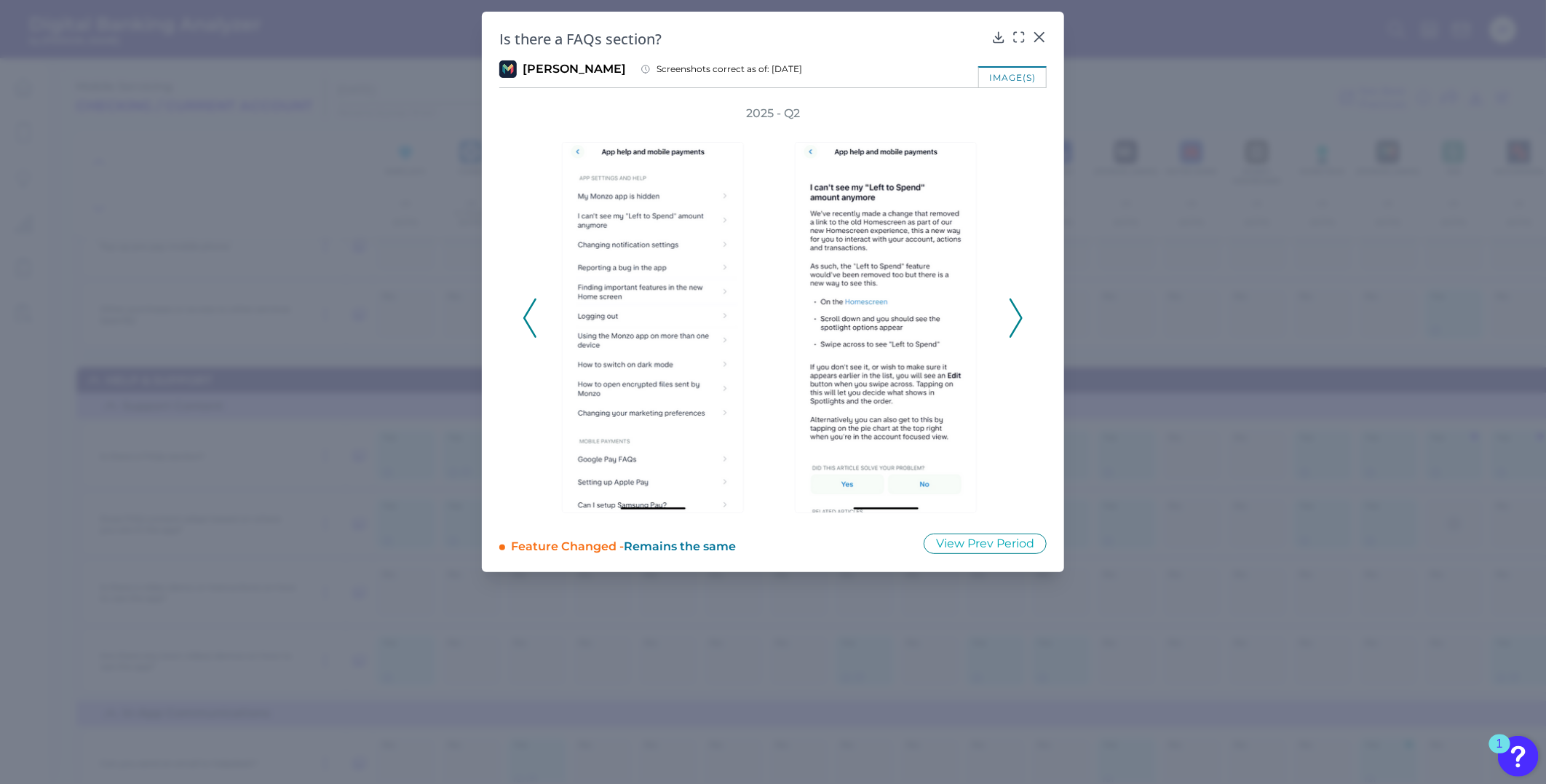
click at [535, 320] on icon at bounding box center [530, 318] width 13 height 39
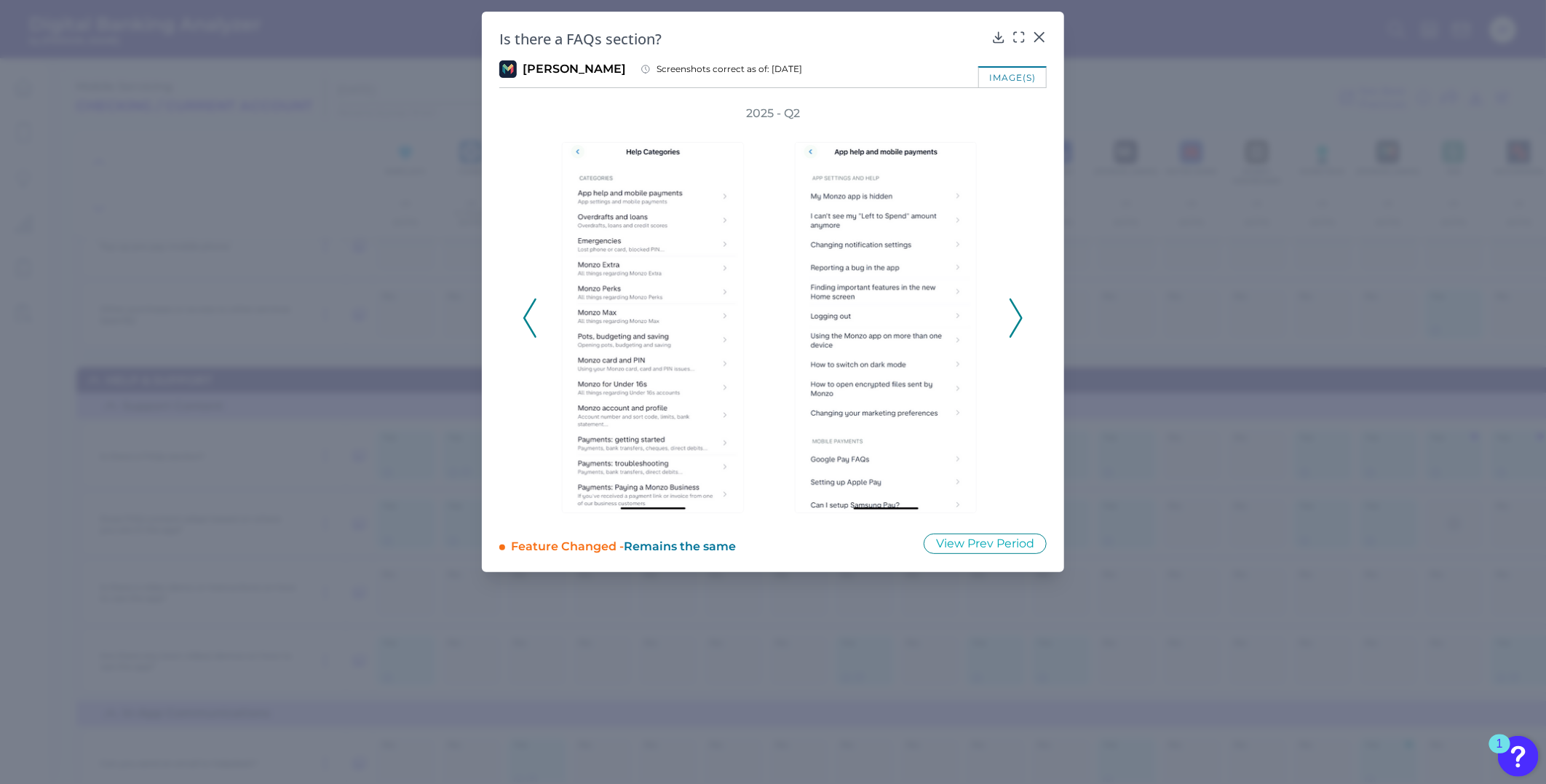
click at [535, 320] on icon at bounding box center [530, 318] width 13 height 39
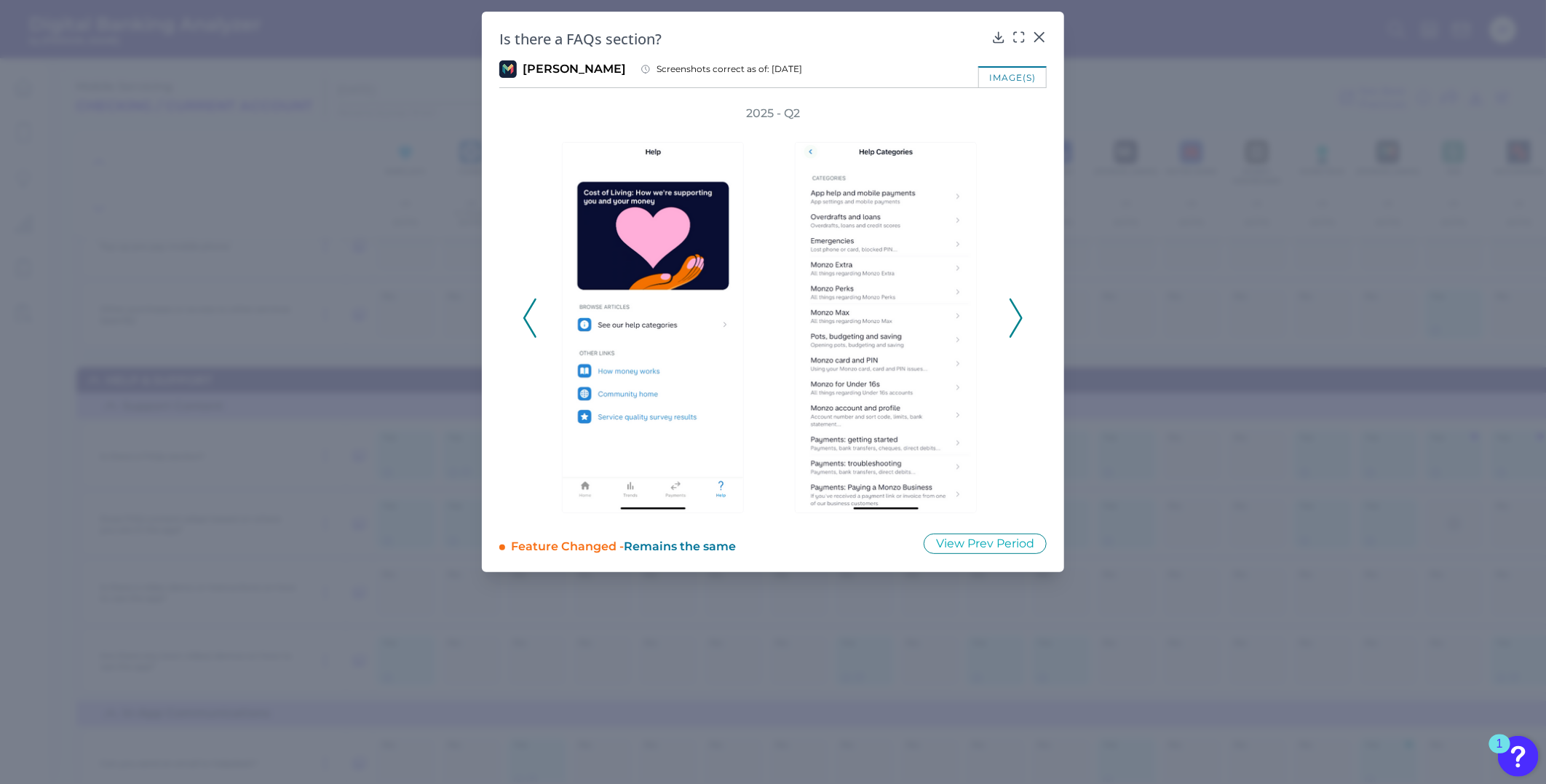
click at [535, 320] on icon at bounding box center [530, 318] width 13 height 39
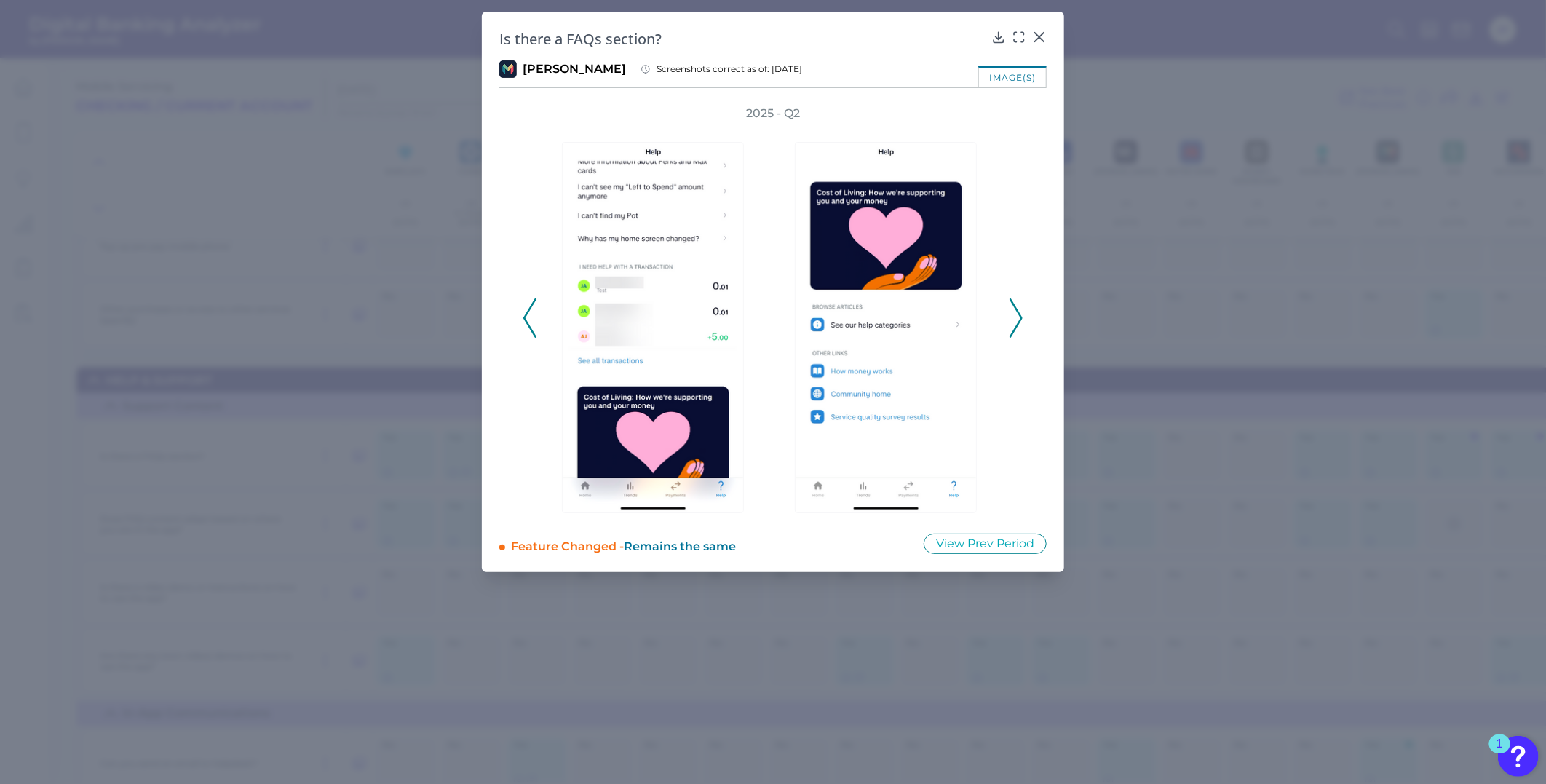
click at [535, 320] on icon at bounding box center [530, 318] width 13 height 39
